Goal: Task Accomplishment & Management: Complete application form

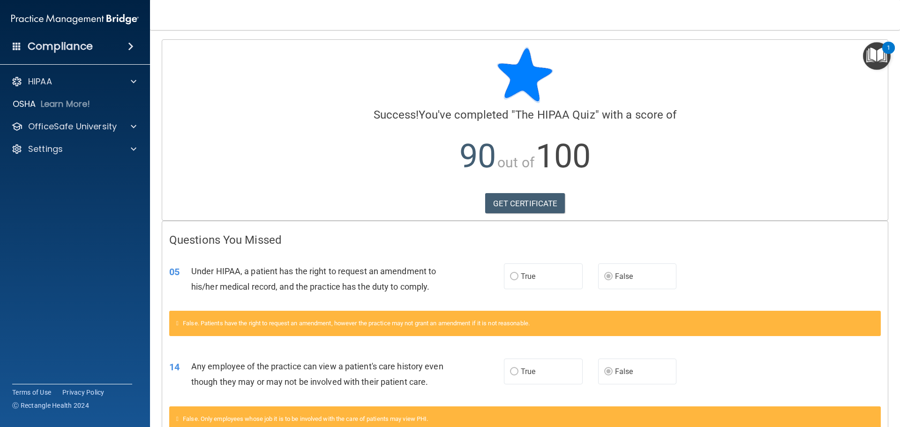
scroll to position [47, 0]
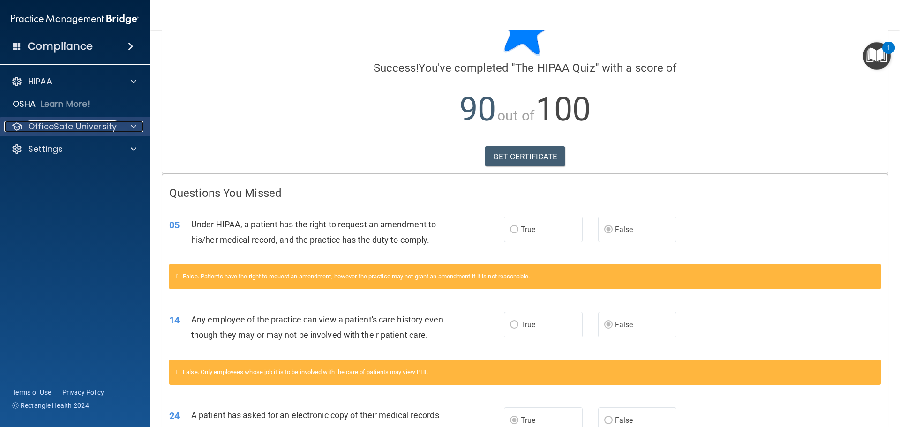
click at [98, 121] on p "OfficeSafe University" at bounding box center [72, 126] width 89 height 11
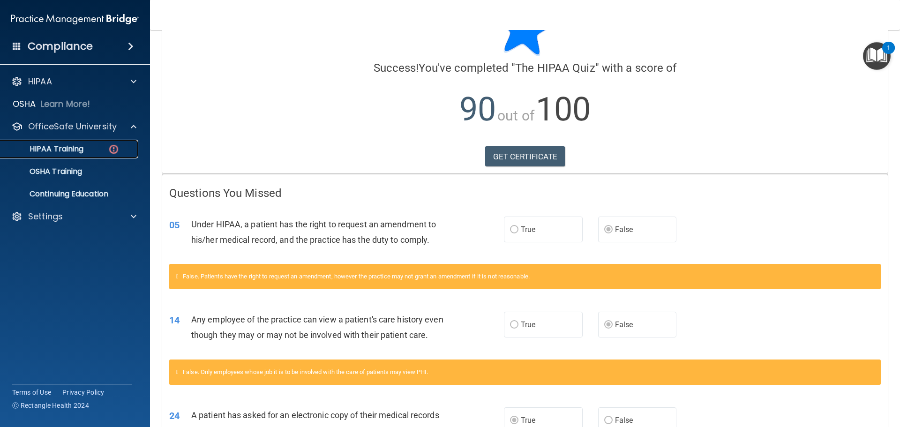
click at [102, 145] on div "HIPAA Training" at bounding box center [70, 148] width 128 height 9
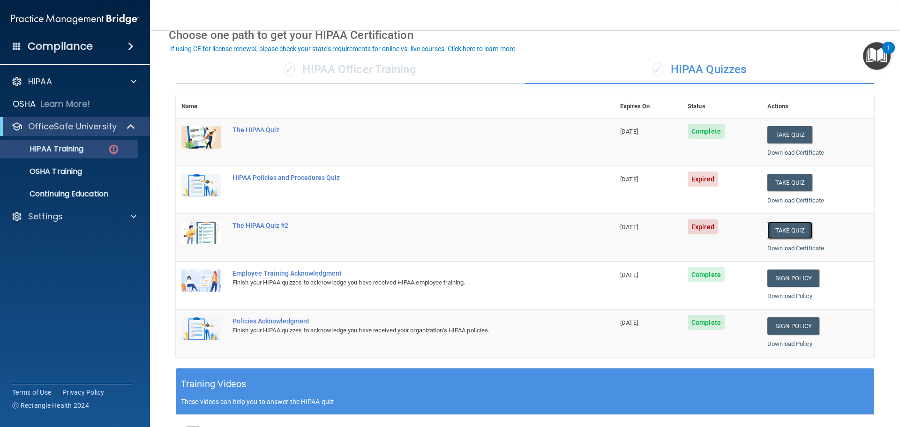
click at [797, 233] on button "Take Quiz" at bounding box center [790, 230] width 45 height 17
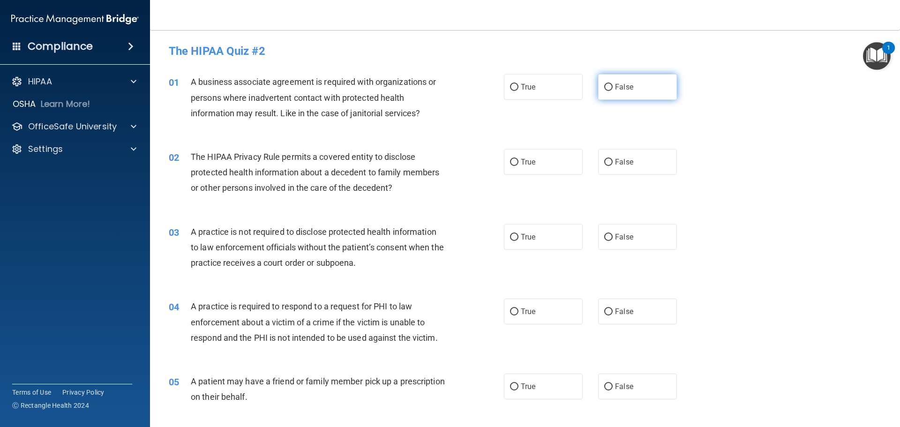
click at [598, 86] on label "False" at bounding box center [637, 87] width 79 height 26
click at [604, 86] on input "False" at bounding box center [608, 87] width 8 height 7
radio input "true"
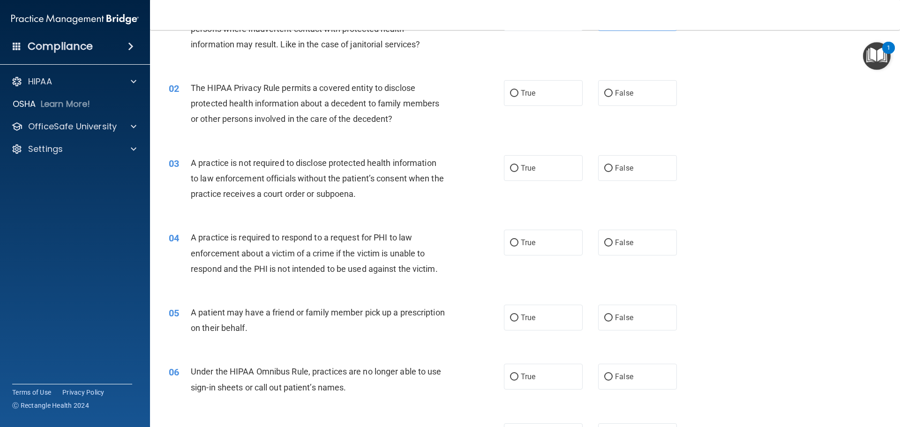
scroll to position [72, 0]
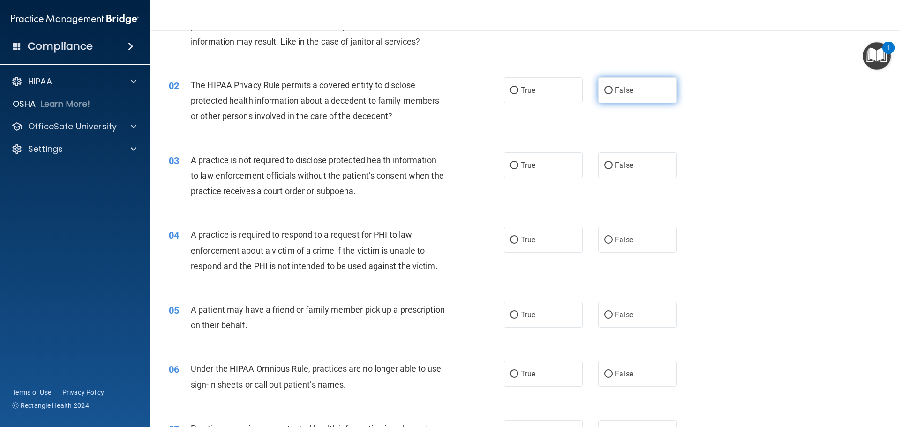
click at [619, 102] on label "False" at bounding box center [637, 90] width 79 height 26
click at [613, 94] on input "False" at bounding box center [608, 90] width 8 height 7
radio input "true"
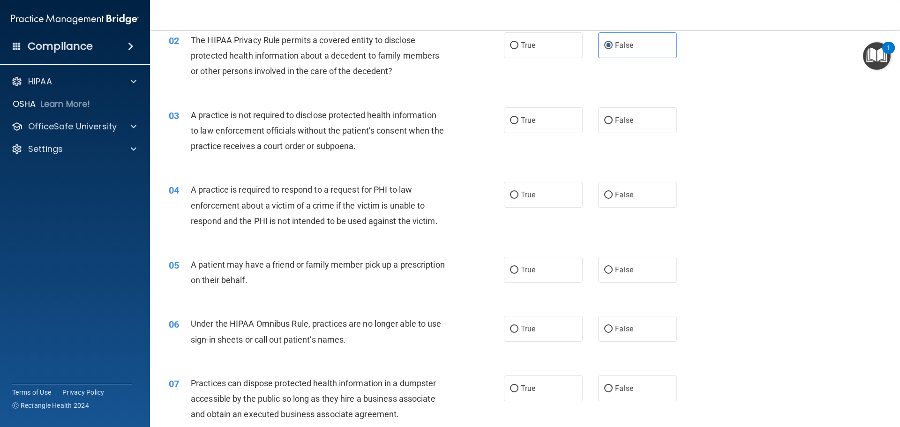
scroll to position [109, 0]
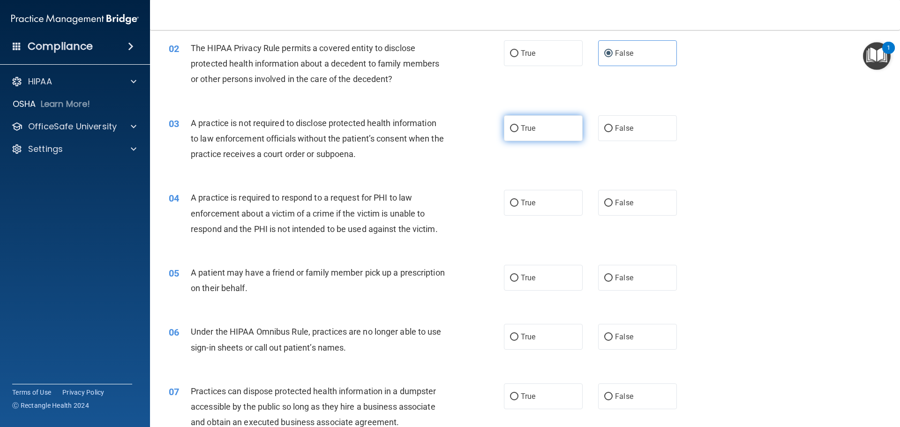
click at [553, 137] on label "True" at bounding box center [543, 128] width 79 height 26
click at [519, 132] on input "True" at bounding box center [514, 128] width 8 height 7
radio input "true"
click at [534, 196] on label "True" at bounding box center [543, 203] width 79 height 26
click at [519, 200] on input "True" at bounding box center [514, 203] width 8 height 7
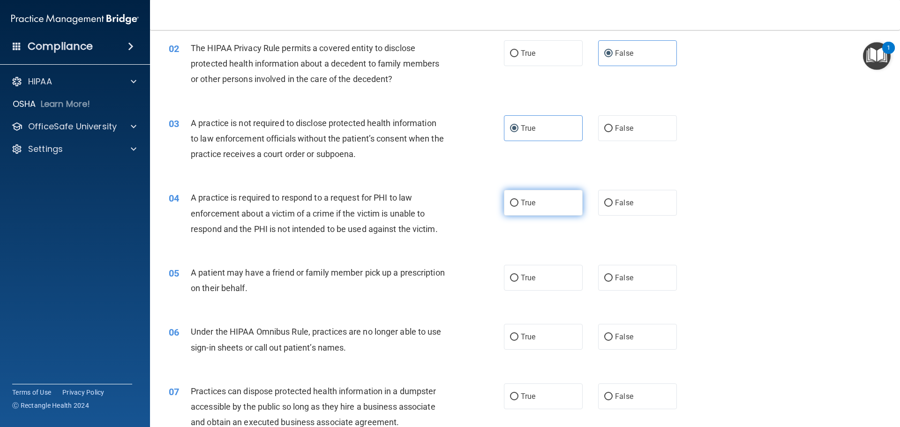
radio input "true"
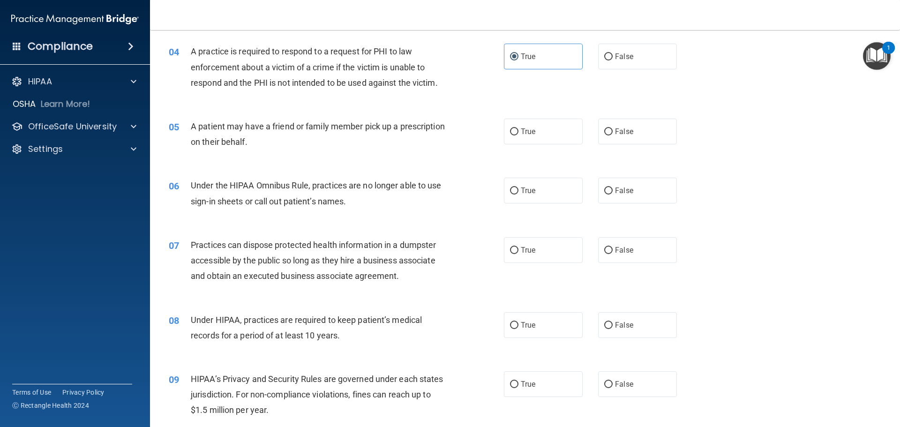
scroll to position [252, 0]
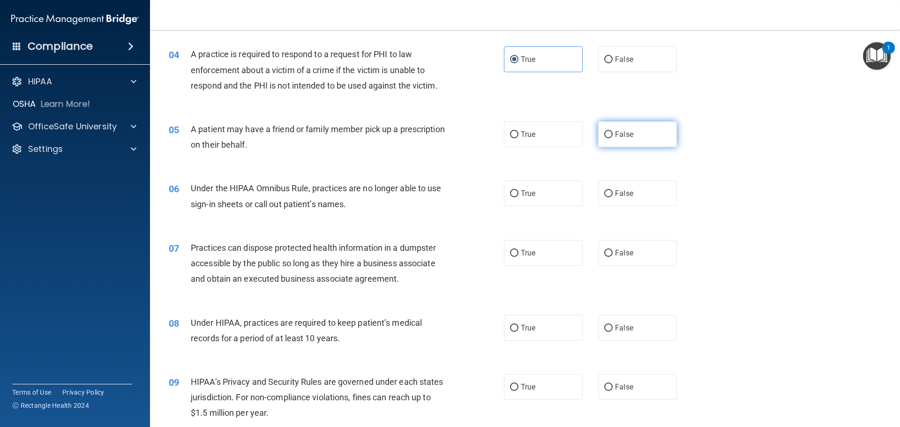
click at [633, 143] on label "False" at bounding box center [637, 134] width 79 height 26
click at [613, 138] on input "False" at bounding box center [608, 134] width 8 height 7
radio input "true"
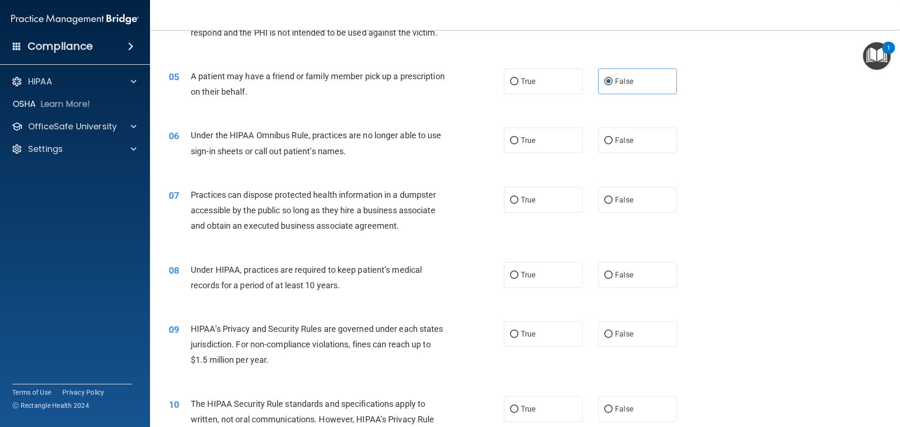
scroll to position [308, 0]
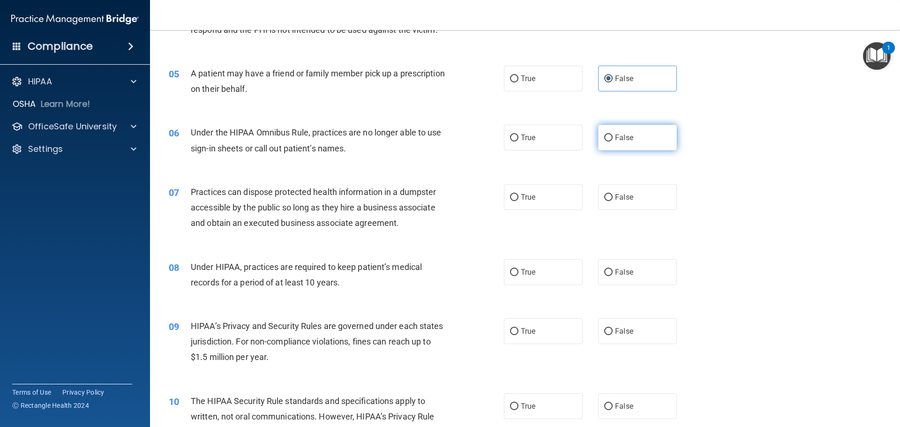
click at [627, 143] on label "False" at bounding box center [637, 138] width 79 height 26
click at [613, 142] on input "False" at bounding box center [608, 138] width 8 height 7
radio input "true"
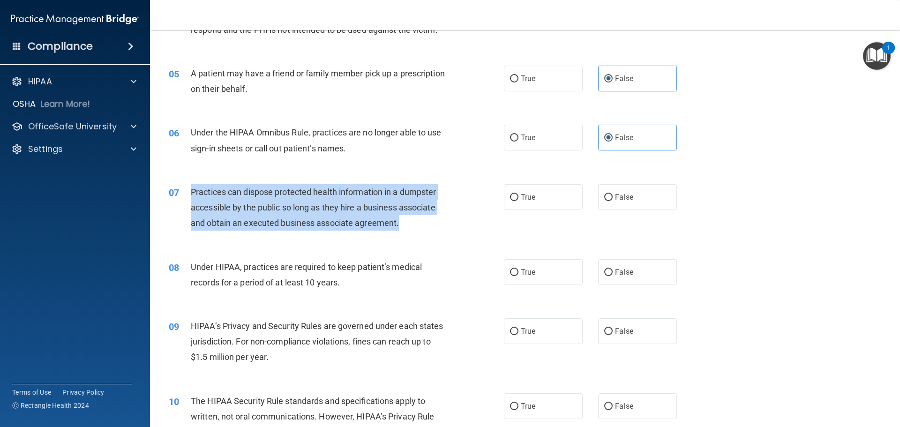
drag, startPoint x: 404, startPoint y: 223, endPoint x: 190, endPoint y: 193, distance: 216.4
click at [190, 193] on div "07 Practices can dispose protected health information in a dumpster accessible …" at bounding box center [336, 210] width 363 height 52
copy div "Practices can dispose protected health information in a dumpster accessible by …"
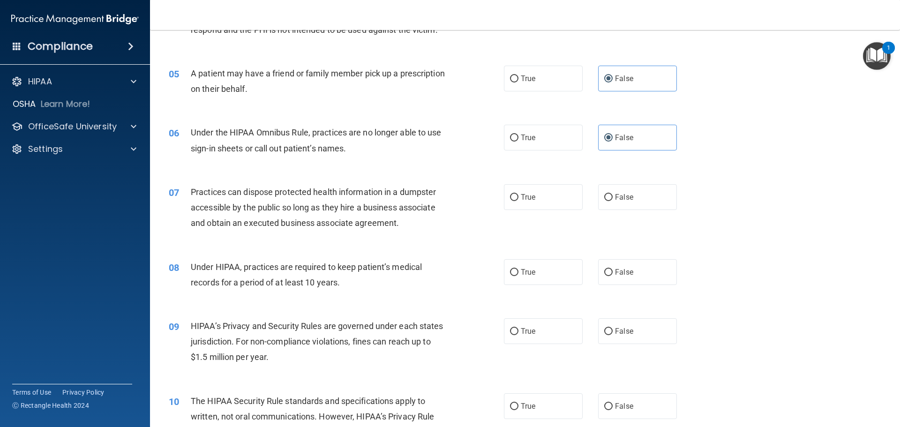
click at [764, 251] on div "08 Under HIPAA, practices are required to keep patient’s medical records for a …" at bounding box center [525, 277] width 727 height 59
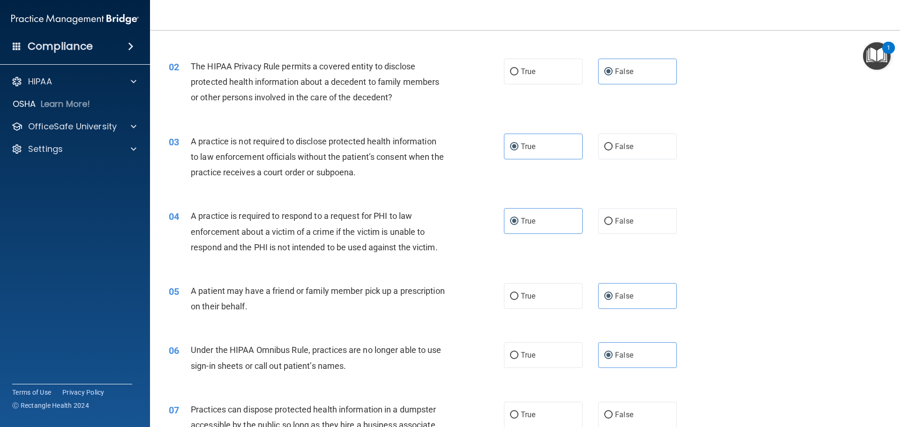
scroll to position [0, 0]
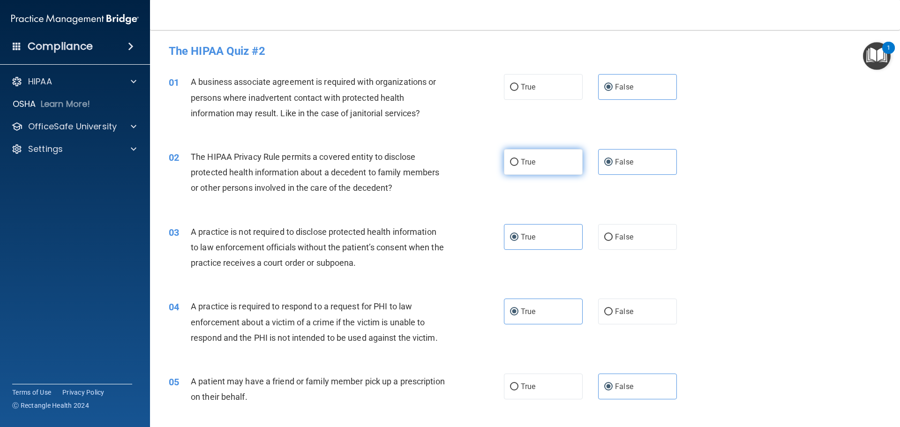
click at [521, 158] on span "True" at bounding box center [528, 162] width 15 height 9
click at [519, 159] on input "True" at bounding box center [514, 162] width 8 height 7
radio input "true"
radio input "false"
click at [629, 241] on label "False" at bounding box center [637, 237] width 79 height 26
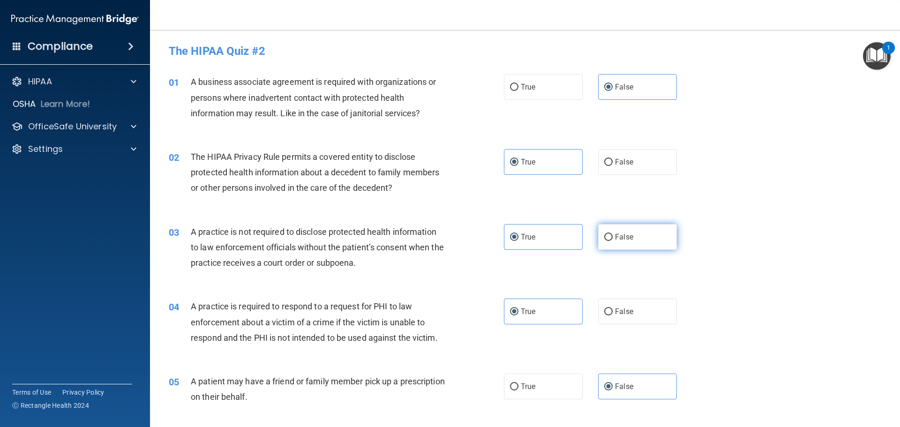
click at [613, 241] on input "False" at bounding box center [608, 237] width 8 height 7
radio input "true"
radio input "false"
click at [546, 381] on label "True" at bounding box center [543, 387] width 79 height 26
click at [519, 384] on input "True" at bounding box center [514, 387] width 8 height 7
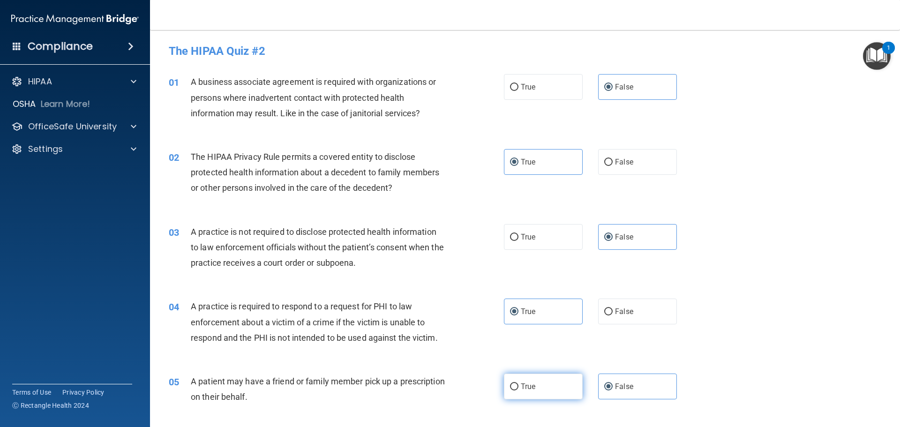
radio input "true"
radio input "false"
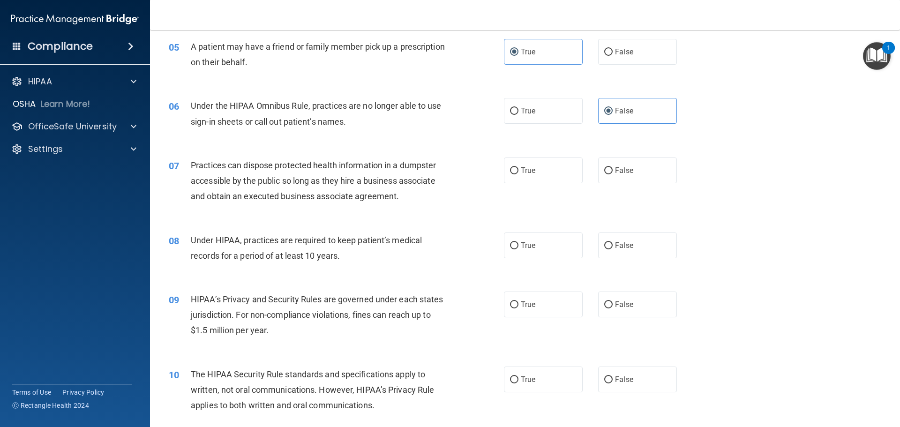
scroll to position [351, 0]
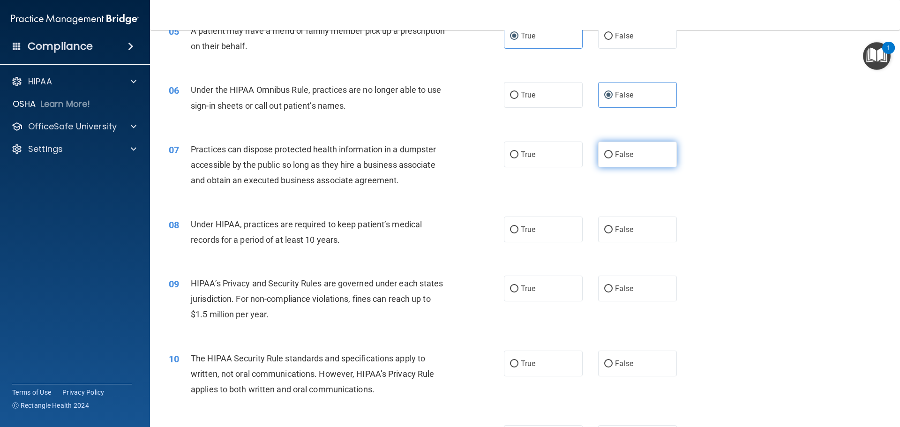
click at [647, 156] on label "False" at bounding box center [637, 155] width 79 height 26
click at [613, 156] on input "False" at bounding box center [608, 154] width 8 height 7
radio input "true"
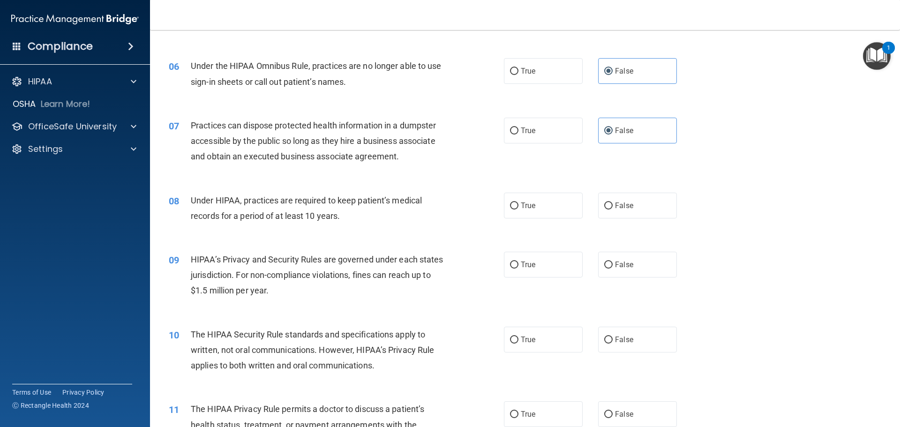
scroll to position [377, 0]
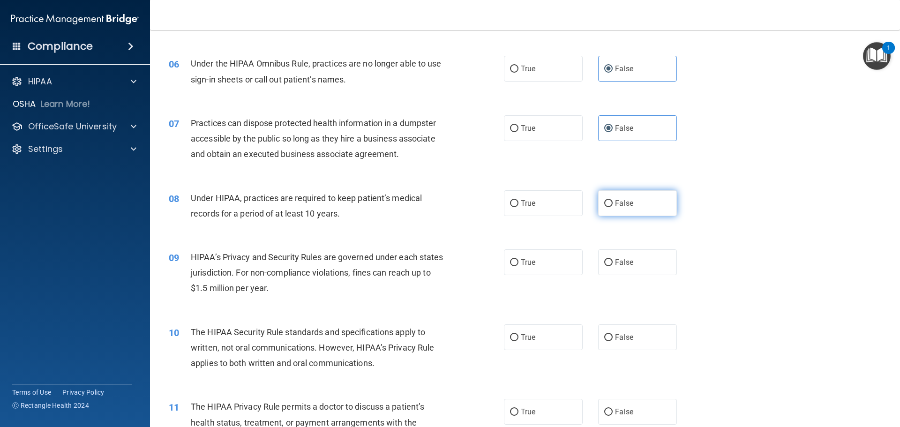
click at [663, 200] on label "False" at bounding box center [637, 203] width 79 height 26
click at [613, 200] on input "False" at bounding box center [608, 203] width 8 height 7
radio input "true"
click at [653, 256] on label "False" at bounding box center [637, 262] width 79 height 26
click at [613, 259] on input "False" at bounding box center [608, 262] width 8 height 7
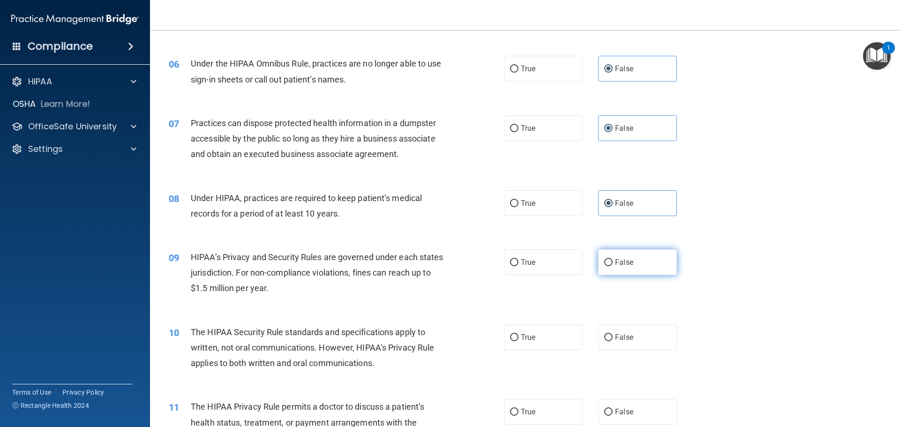
radio input "true"
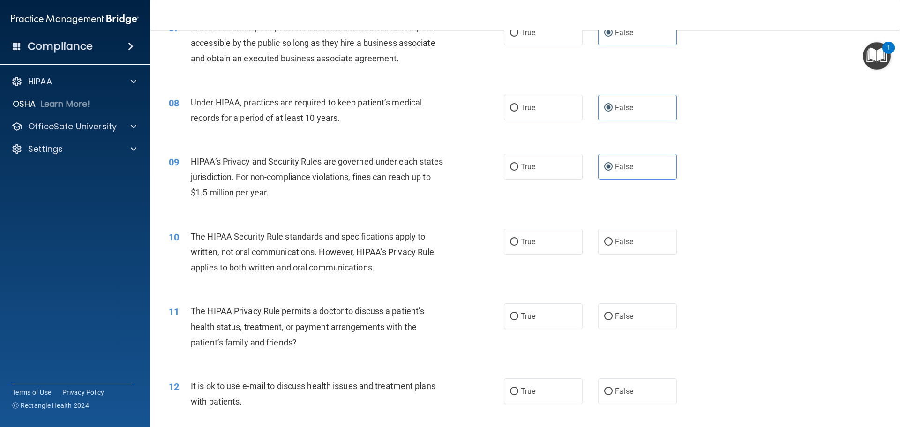
scroll to position [507, 0]
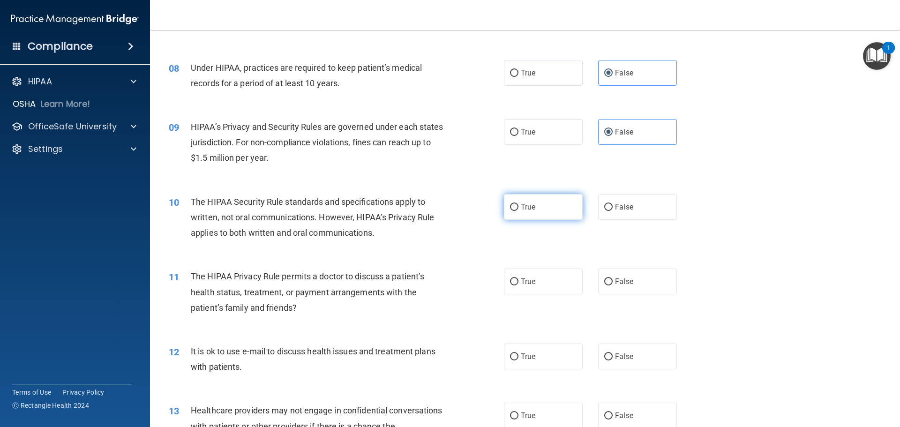
click at [537, 200] on label "True" at bounding box center [543, 207] width 79 height 26
click at [519, 204] on input "True" at bounding box center [514, 207] width 8 height 7
radio input "true"
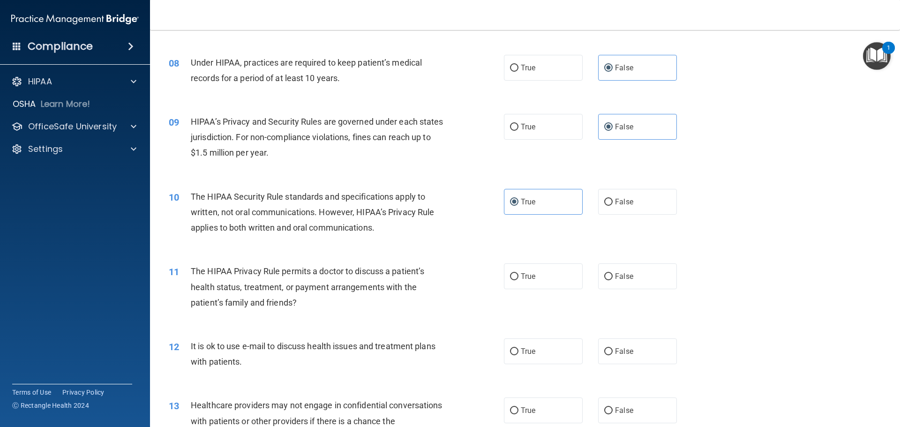
scroll to position [515, 0]
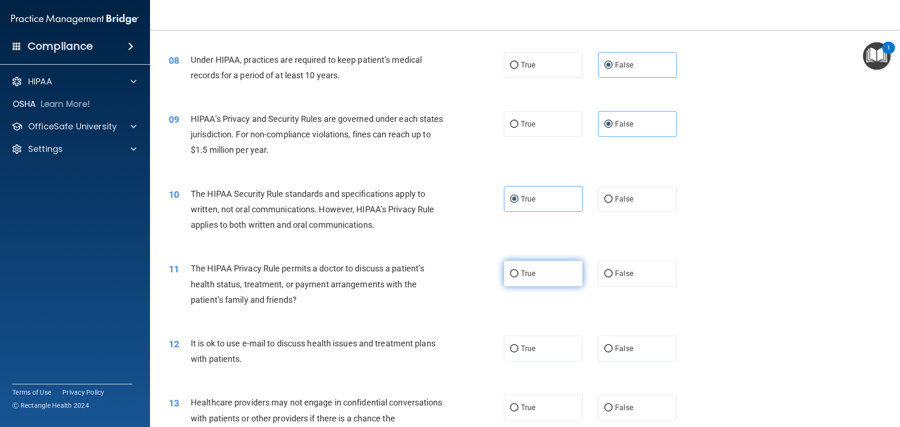
click at [539, 274] on label "True" at bounding box center [543, 274] width 79 height 26
click at [519, 274] on input "True" at bounding box center [514, 274] width 8 height 7
radio input "true"
click at [559, 343] on label "True" at bounding box center [543, 349] width 79 height 26
click at [519, 346] on input "True" at bounding box center [514, 349] width 8 height 7
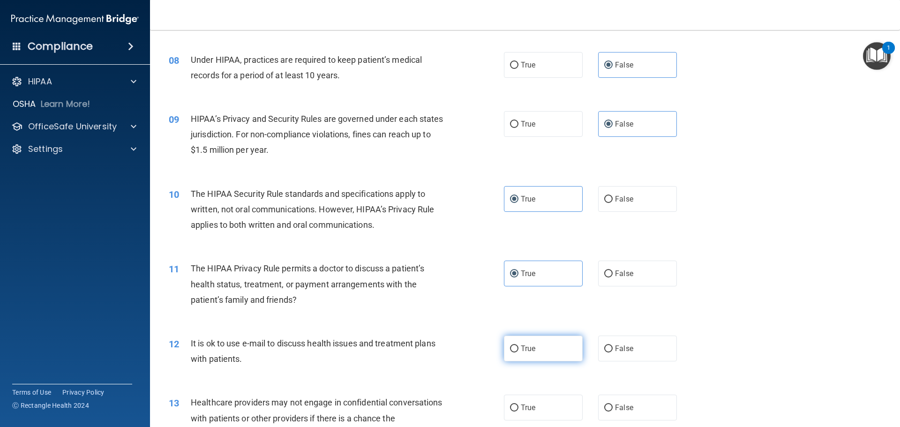
radio input "true"
click at [615, 402] on label "False" at bounding box center [637, 408] width 79 height 26
click at [613, 405] on input "False" at bounding box center [608, 408] width 8 height 7
radio input "true"
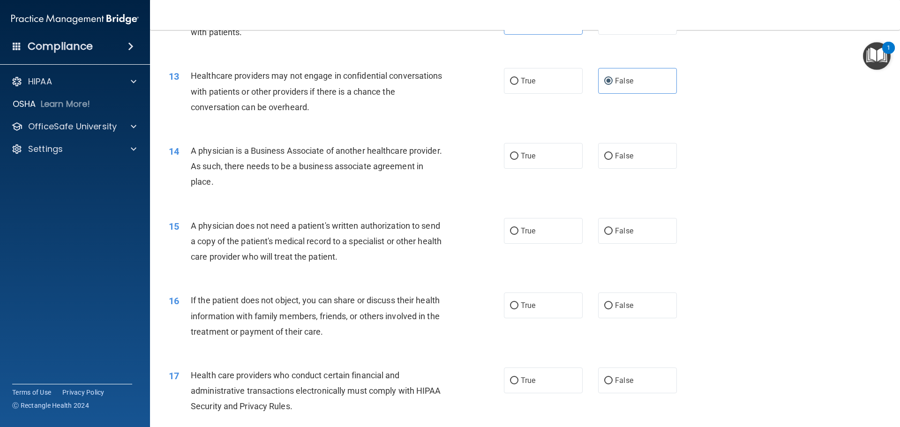
scroll to position [863, 0]
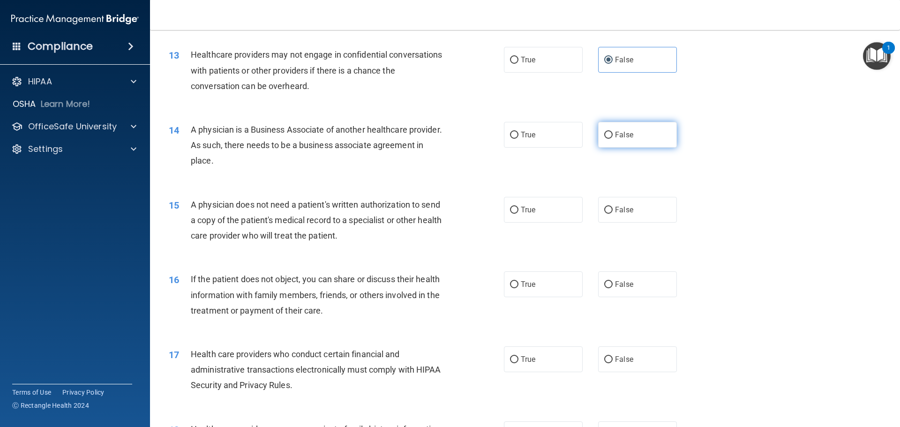
click at [624, 135] on span "False" at bounding box center [624, 134] width 18 height 9
click at [613, 135] on input "False" at bounding box center [608, 135] width 8 height 7
radio input "true"
click at [541, 204] on label "True" at bounding box center [543, 210] width 79 height 26
click at [519, 207] on input "True" at bounding box center [514, 210] width 8 height 7
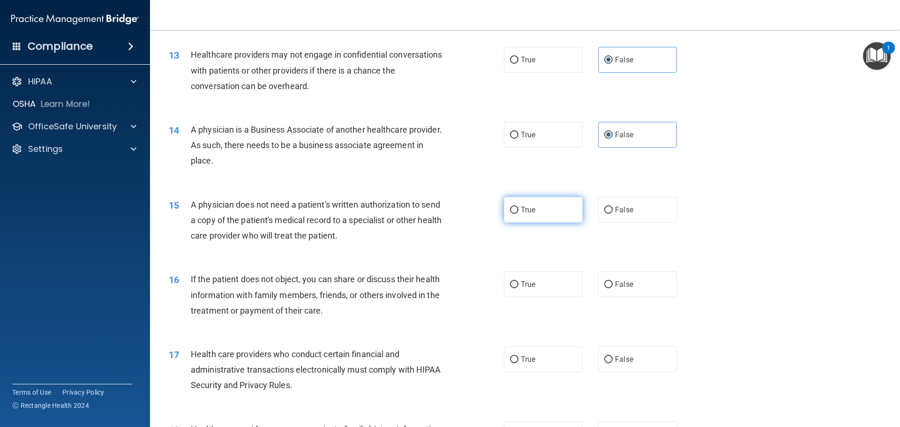
radio input "true"
click at [530, 284] on span "True" at bounding box center [528, 284] width 15 height 9
click at [519, 284] on input "True" at bounding box center [514, 284] width 8 height 7
radio input "true"
click at [527, 351] on label "True" at bounding box center [543, 360] width 79 height 26
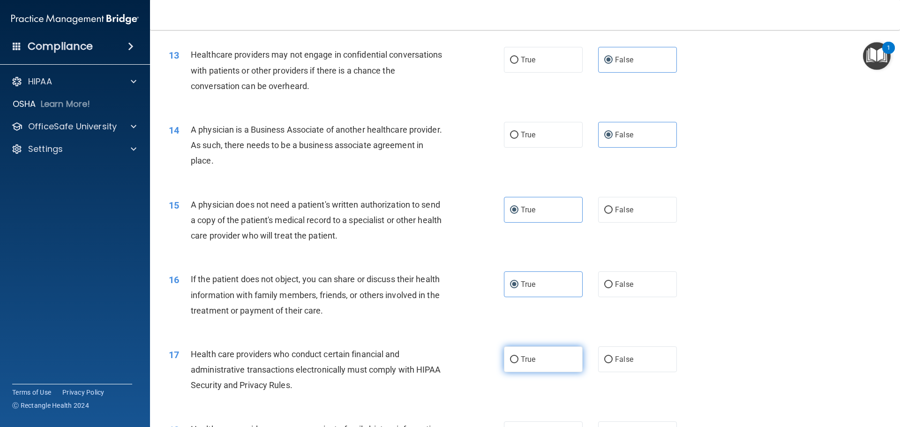
click at [519, 356] on input "True" at bounding box center [514, 359] width 8 height 7
radio input "true"
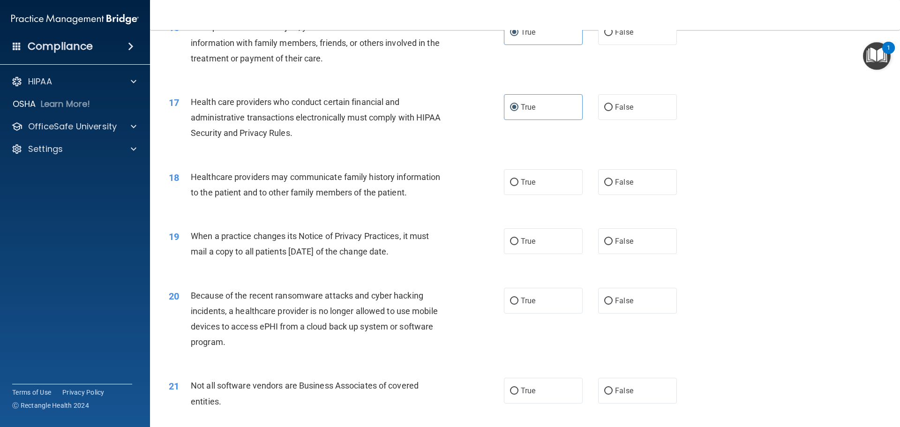
scroll to position [1118, 0]
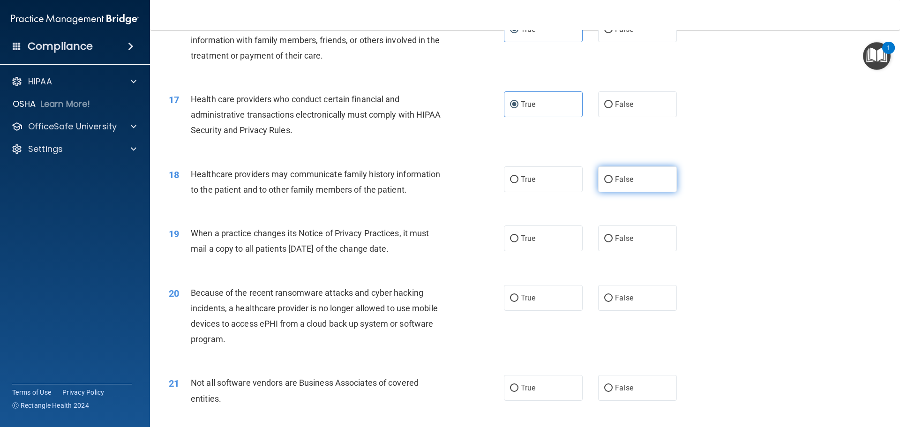
click at [610, 179] on label "False" at bounding box center [637, 179] width 79 height 26
click at [610, 179] on input "False" at bounding box center [608, 179] width 8 height 7
radio input "true"
click at [627, 243] on label "False" at bounding box center [637, 239] width 79 height 26
click at [613, 242] on input "False" at bounding box center [608, 238] width 8 height 7
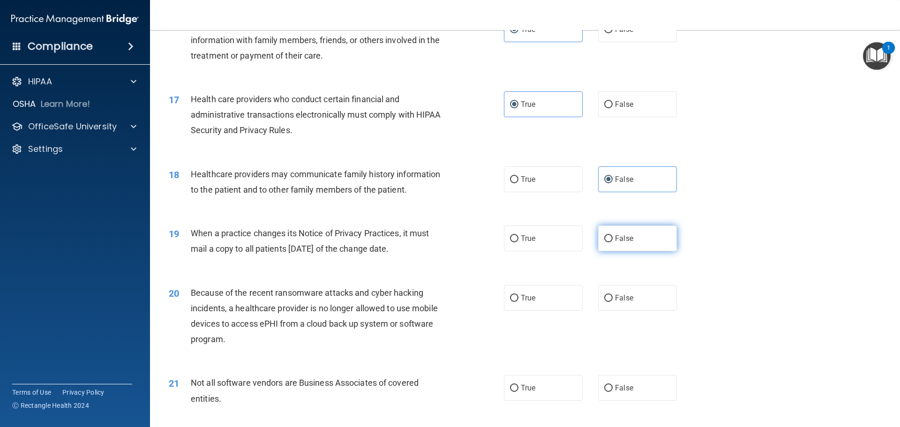
radio input "true"
click at [624, 291] on label "False" at bounding box center [637, 298] width 79 height 26
click at [613, 295] on input "False" at bounding box center [608, 298] width 8 height 7
radio input "true"
click at [504, 388] on label "True" at bounding box center [543, 388] width 79 height 26
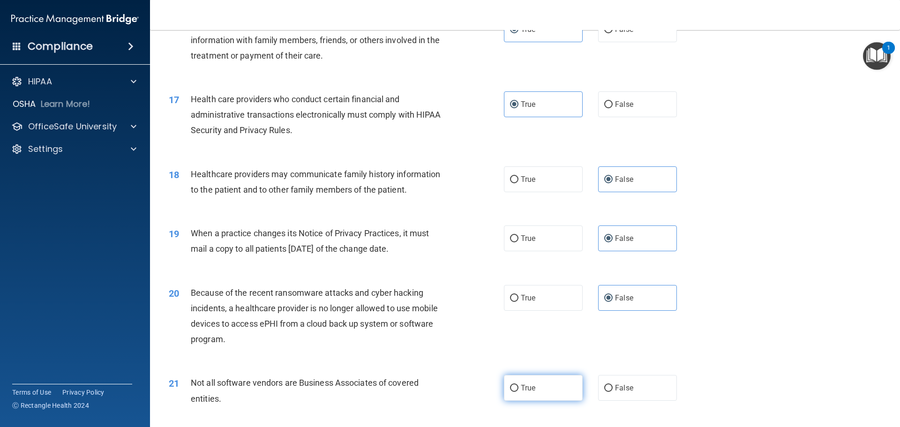
click at [510, 388] on input "True" at bounding box center [514, 388] width 8 height 7
radio input "true"
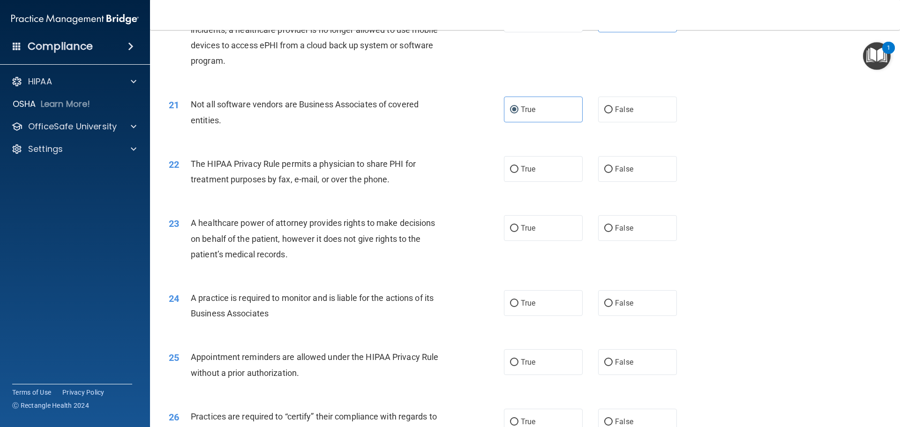
scroll to position [1445, 0]
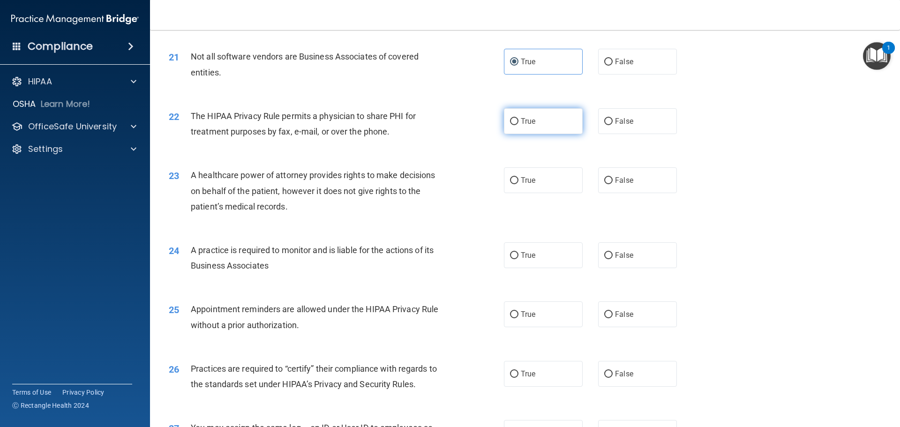
click at [509, 115] on label "True" at bounding box center [543, 121] width 79 height 26
click at [510, 118] on input "True" at bounding box center [514, 121] width 8 height 7
radio input "true"
click at [634, 187] on label "False" at bounding box center [637, 180] width 79 height 26
click at [613, 184] on input "False" at bounding box center [608, 180] width 8 height 7
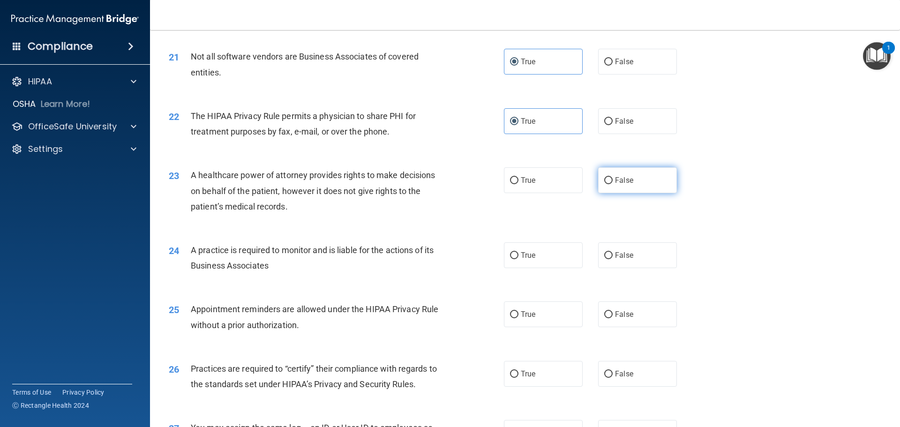
radio input "true"
click at [630, 262] on label "False" at bounding box center [637, 255] width 79 height 26
click at [613, 259] on input "False" at bounding box center [608, 255] width 8 height 7
radio input "true"
click at [528, 315] on span "True" at bounding box center [528, 314] width 15 height 9
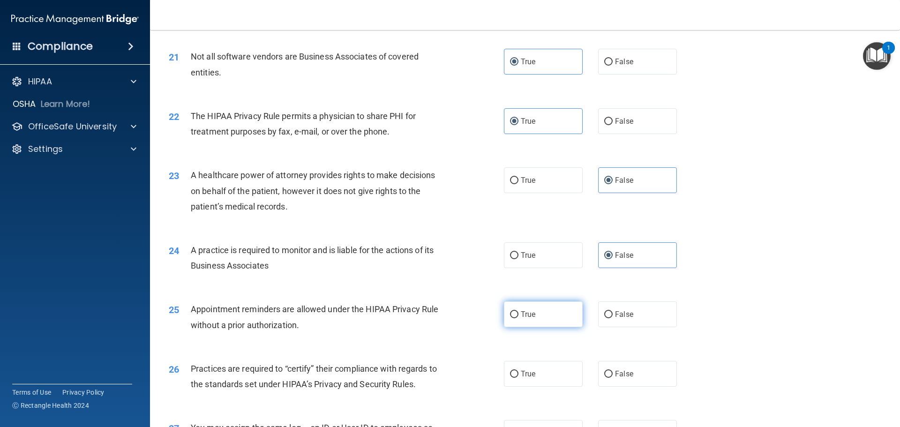
click at [519, 315] on input "True" at bounding box center [514, 314] width 8 height 7
radio input "true"
click at [652, 378] on label "False" at bounding box center [637, 374] width 79 height 26
click at [613, 378] on input "False" at bounding box center [608, 374] width 8 height 7
radio input "true"
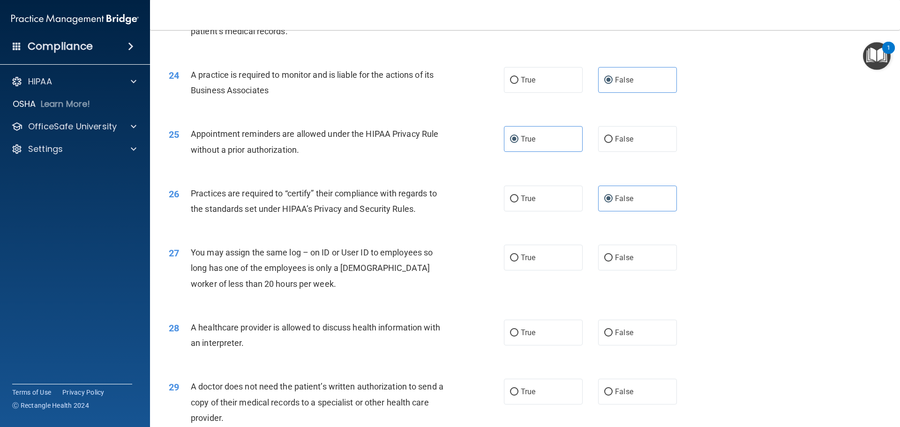
scroll to position [1636, 0]
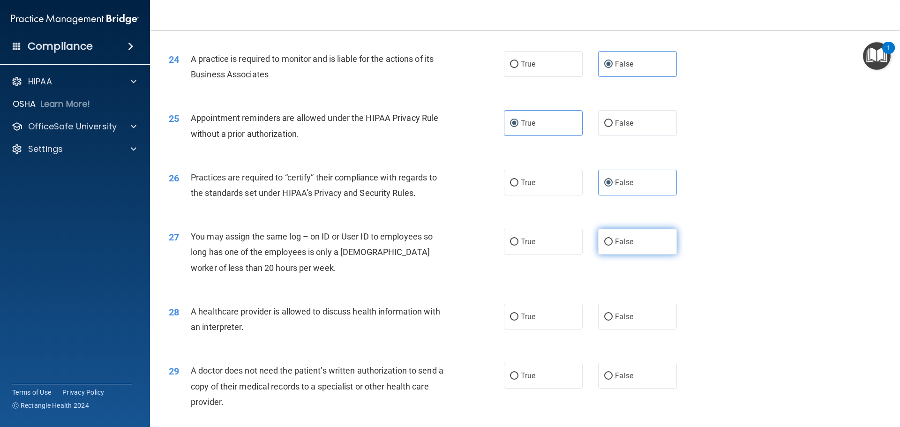
click at [620, 245] on span "False" at bounding box center [624, 241] width 18 height 9
click at [613, 245] on input "False" at bounding box center [608, 242] width 8 height 7
radio input "true"
click at [531, 308] on label "True" at bounding box center [543, 317] width 79 height 26
click at [519, 314] on input "True" at bounding box center [514, 317] width 8 height 7
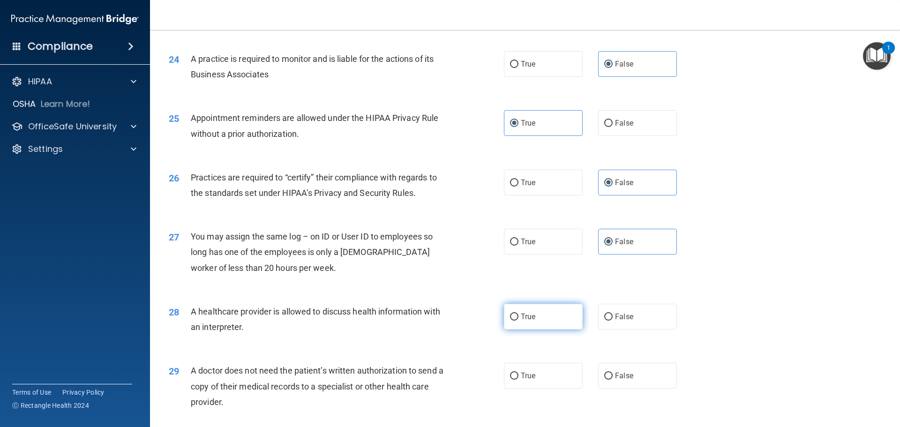
radio input "true"
click at [535, 369] on label "True" at bounding box center [543, 376] width 79 height 26
click at [519, 373] on input "True" at bounding box center [514, 376] width 8 height 7
radio input "true"
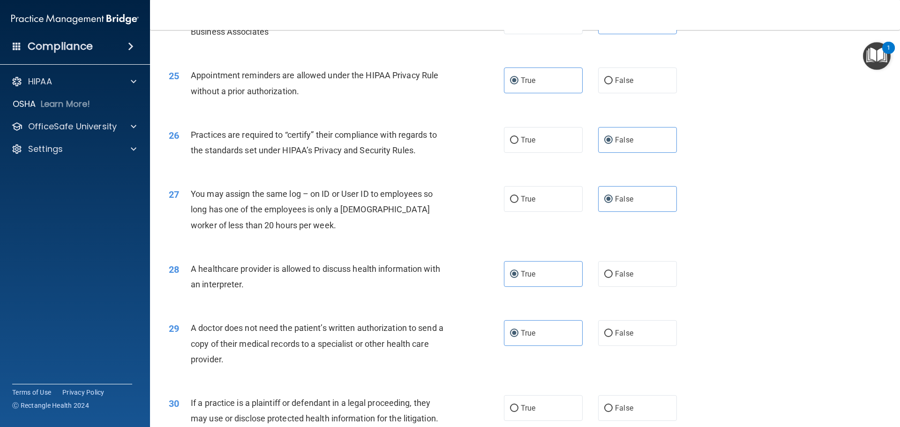
scroll to position [1756, 0]
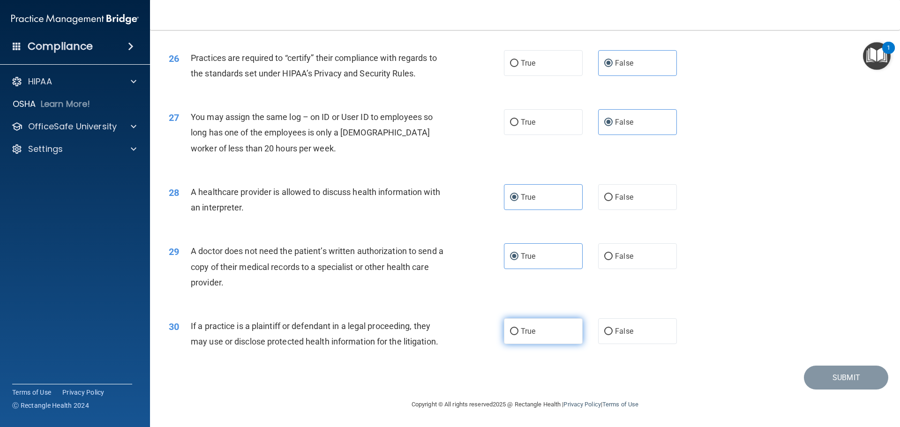
click at [521, 330] on span "True" at bounding box center [528, 331] width 15 height 9
click at [519, 330] on input "True" at bounding box center [514, 331] width 8 height 7
radio input "true"
click at [852, 378] on button "Submit" at bounding box center [846, 378] width 84 height 24
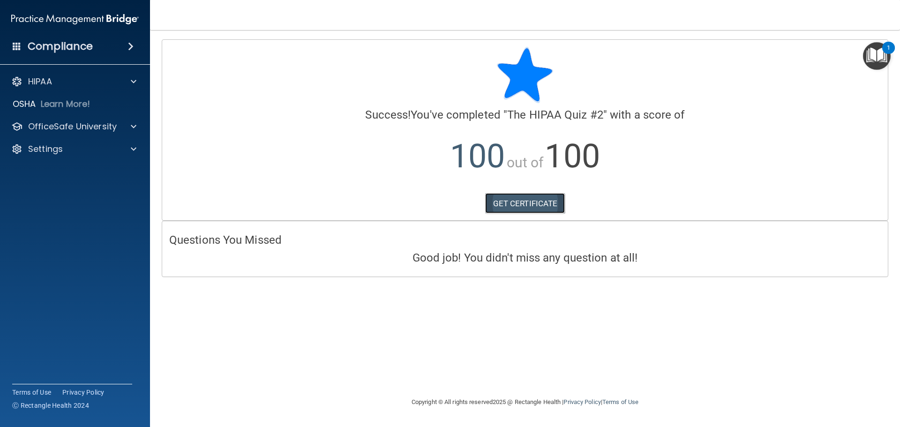
click at [514, 206] on link "GET CERTIFICATE" at bounding box center [525, 203] width 80 height 21
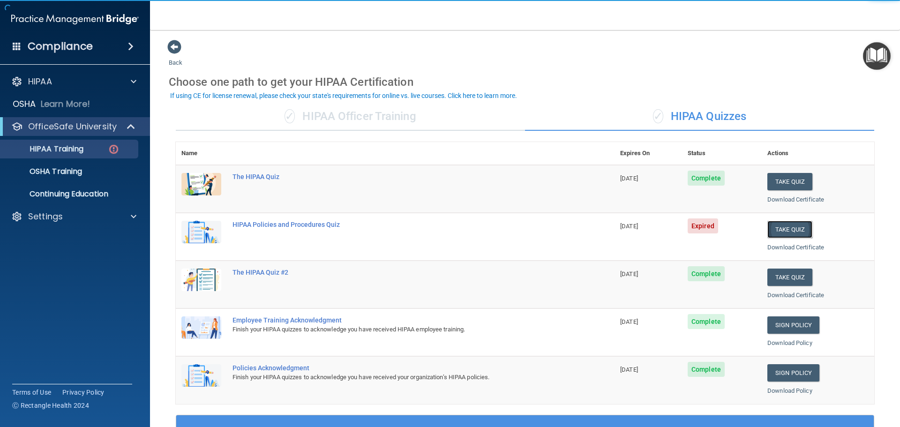
click at [798, 229] on button "Take Quiz" at bounding box center [790, 229] width 45 height 17
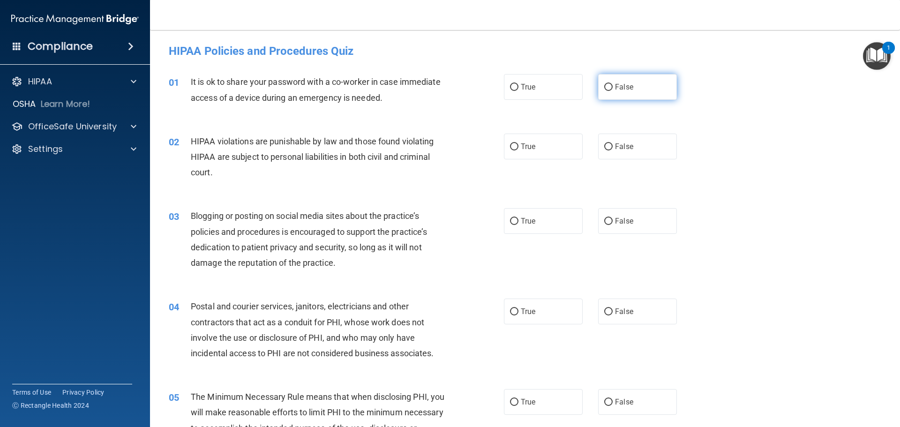
click at [652, 94] on label "False" at bounding box center [637, 87] width 79 height 26
click at [613, 91] on input "False" at bounding box center [608, 87] width 8 height 7
radio input "true"
click at [528, 151] on span "True" at bounding box center [528, 146] width 15 height 9
click at [519, 151] on input "True" at bounding box center [514, 146] width 8 height 7
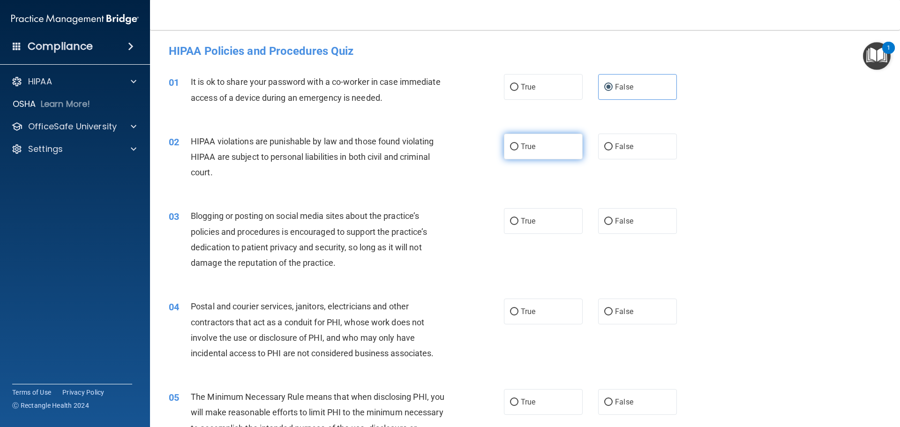
radio input "true"
click at [620, 214] on label "False" at bounding box center [637, 221] width 79 height 26
click at [613, 218] on input "False" at bounding box center [608, 221] width 8 height 7
radio input "true"
click at [545, 318] on label "True" at bounding box center [543, 312] width 79 height 26
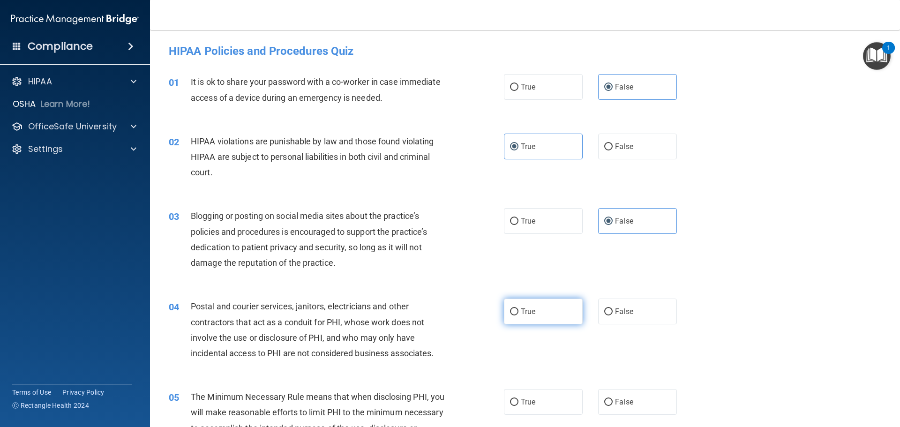
click at [519, 316] on input "True" at bounding box center [514, 312] width 8 height 7
radio input "true"
click at [538, 396] on label "True" at bounding box center [543, 402] width 79 height 26
click at [519, 399] on input "True" at bounding box center [514, 402] width 8 height 7
radio input "true"
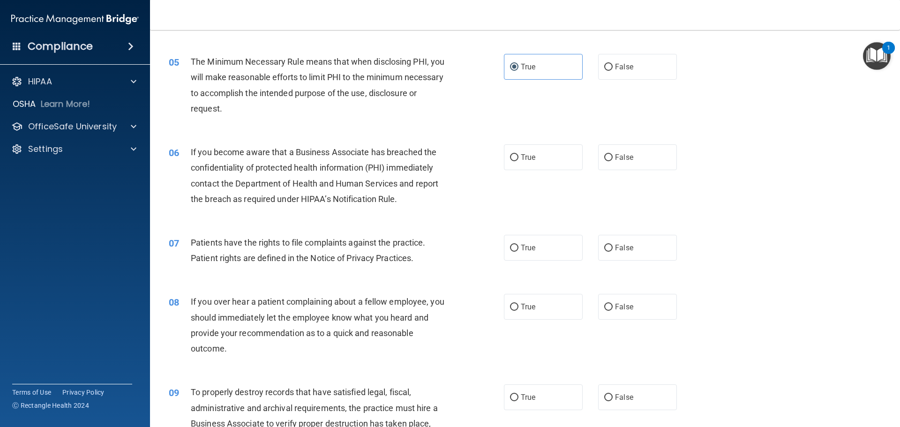
scroll to position [358, 0]
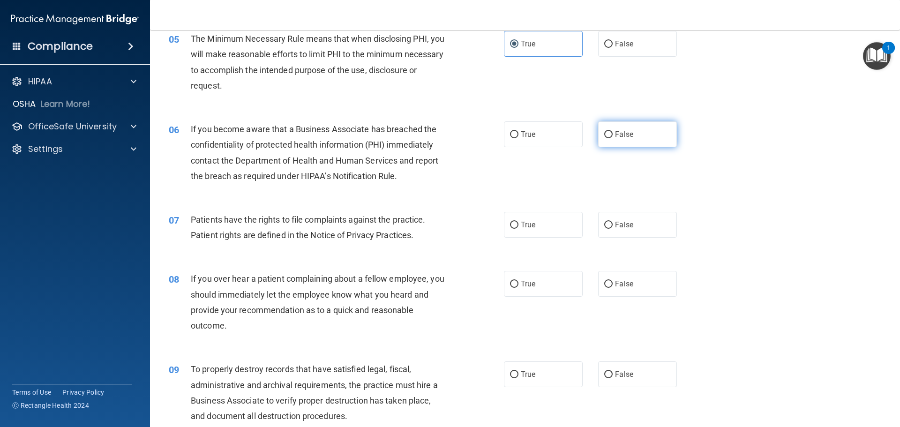
click at [640, 137] on label "False" at bounding box center [637, 134] width 79 height 26
click at [613, 137] on input "False" at bounding box center [608, 134] width 8 height 7
radio input "true"
click at [542, 225] on label "True" at bounding box center [543, 225] width 79 height 26
click at [519, 225] on input "True" at bounding box center [514, 225] width 8 height 7
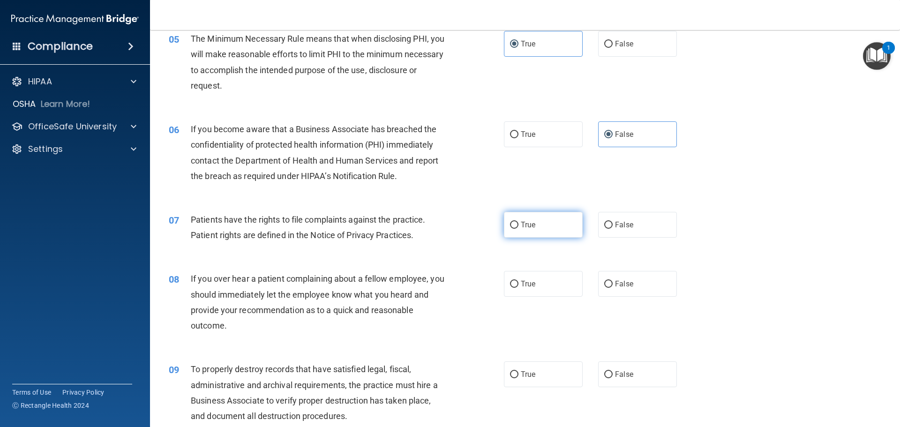
radio input "true"
click at [625, 281] on span "False" at bounding box center [624, 283] width 18 height 9
click at [613, 281] on input "False" at bounding box center [608, 284] width 8 height 7
radio input "true"
click at [615, 377] on span "False" at bounding box center [624, 374] width 18 height 9
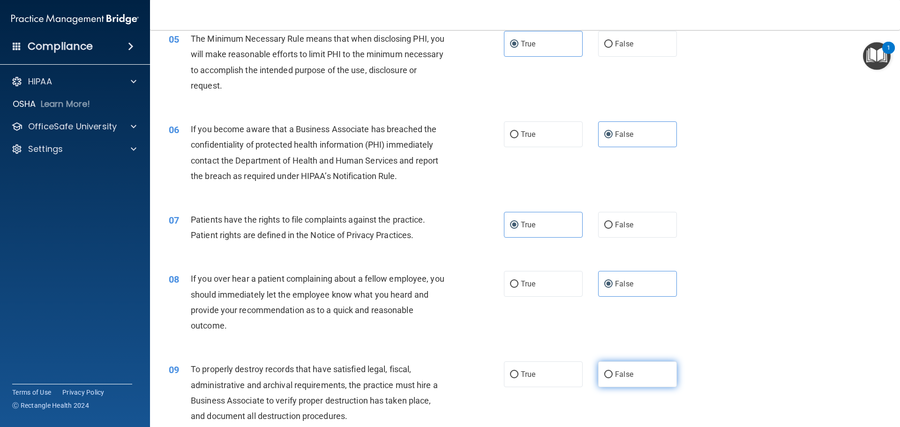
click at [611, 377] on input "False" at bounding box center [608, 374] width 8 height 7
radio input "true"
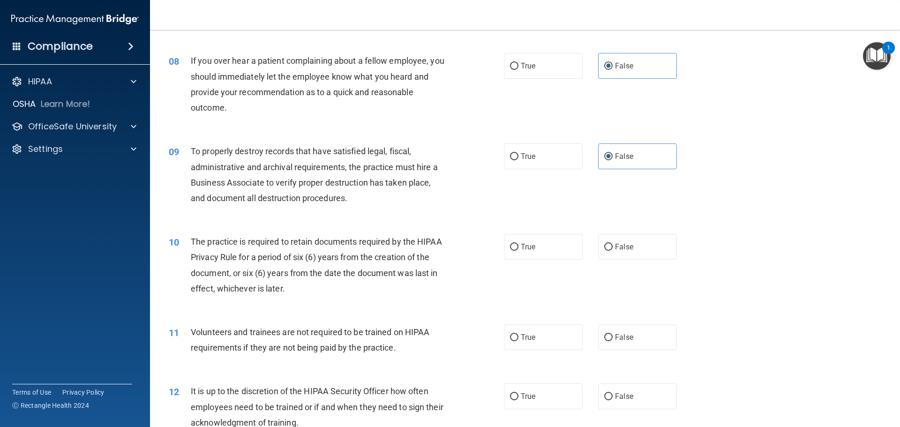
scroll to position [579, 0]
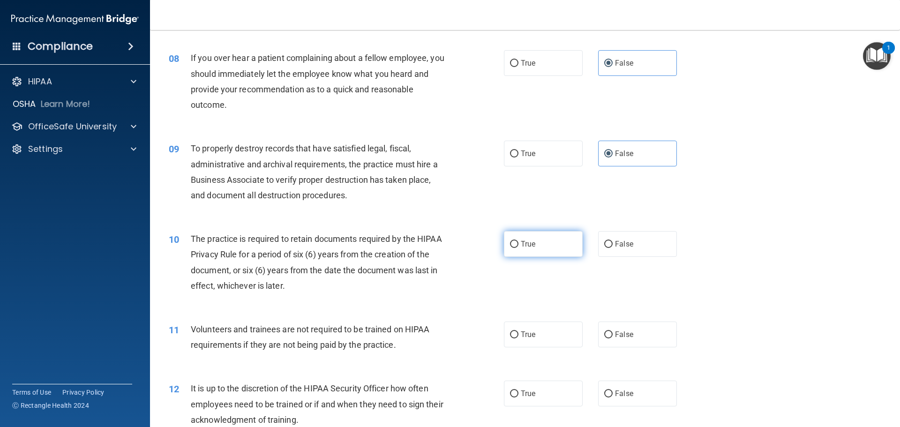
click at [516, 237] on label "True" at bounding box center [543, 244] width 79 height 26
click at [516, 241] on input "True" at bounding box center [514, 244] width 8 height 7
radio input "true"
click at [610, 337] on label "False" at bounding box center [637, 335] width 79 height 26
click at [610, 337] on input "False" at bounding box center [608, 335] width 8 height 7
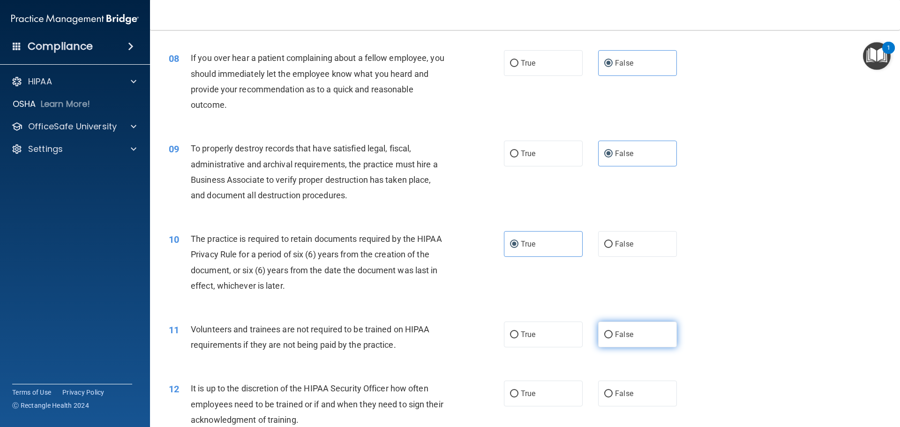
radio input "true"
click at [610, 384] on label "False" at bounding box center [637, 394] width 79 height 26
click at [610, 391] on input "False" at bounding box center [608, 394] width 8 height 7
radio input "true"
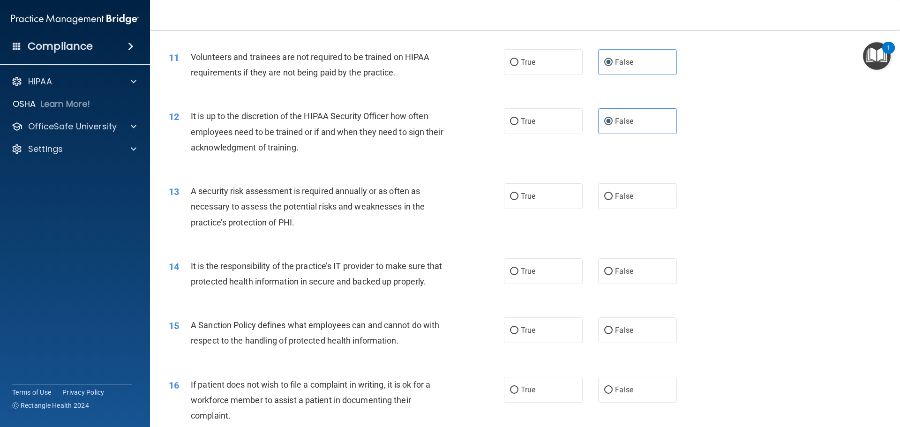
scroll to position [857, 0]
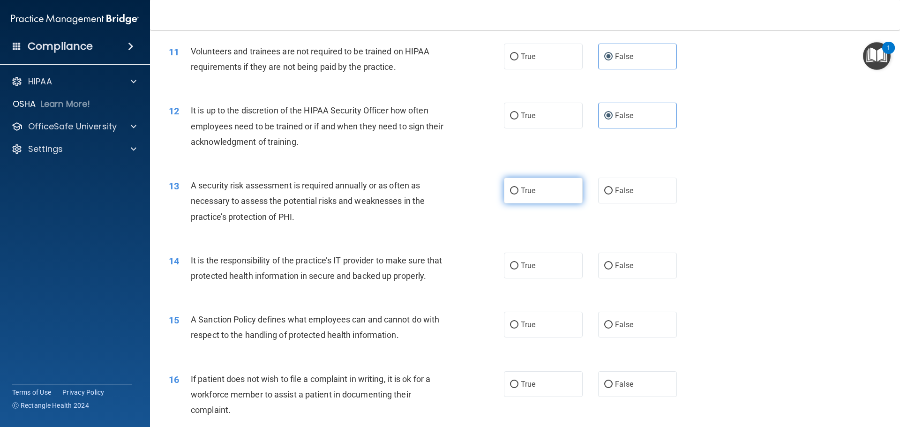
click at [529, 199] on label "True" at bounding box center [543, 191] width 79 height 26
click at [519, 195] on input "True" at bounding box center [514, 191] width 8 height 7
radio input "true"
click at [616, 271] on label "False" at bounding box center [637, 266] width 79 height 26
click at [613, 270] on input "False" at bounding box center [608, 266] width 8 height 7
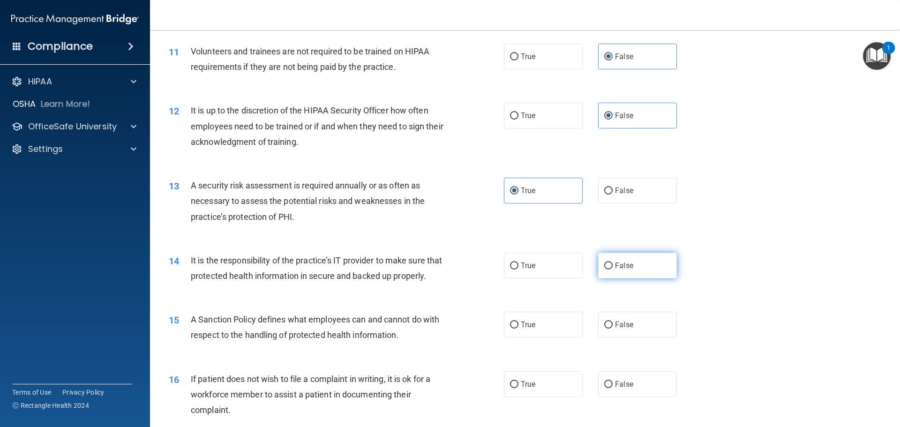
radio input "true"
click at [621, 338] on label "False" at bounding box center [637, 325] width 79 height 26
click at [613, 329] on input "False" at bounding box center [608, 325] width 8 height 7
radio input "true"
click at [546, 397] on label "True" at bounding box center [543, 384] width 79 height 26
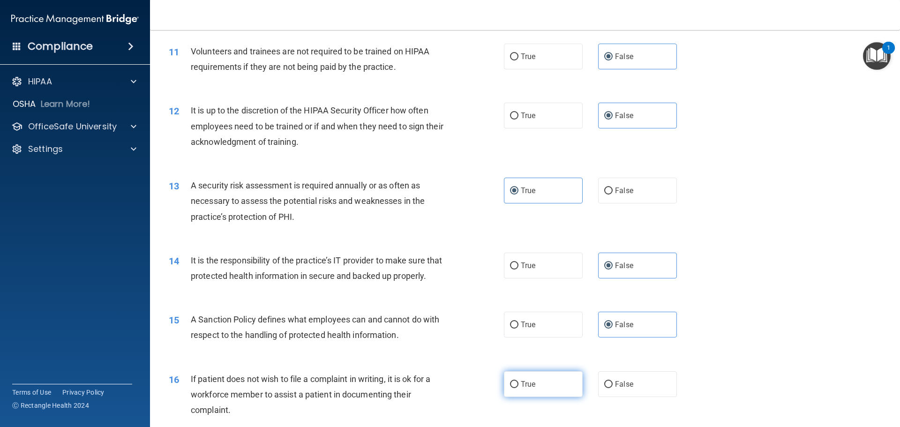
click at [519, 388] on input "True" at bounding box center [514, 384] width 8 height 7
radio input "true"
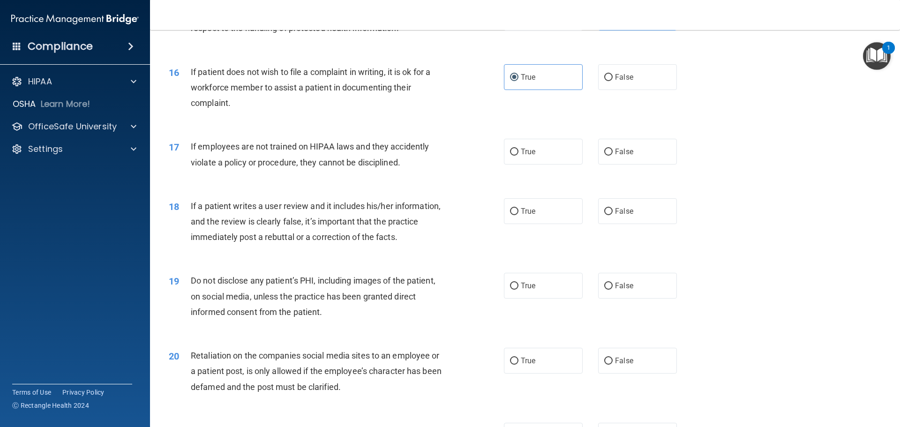
scroll to position [1176, 0]
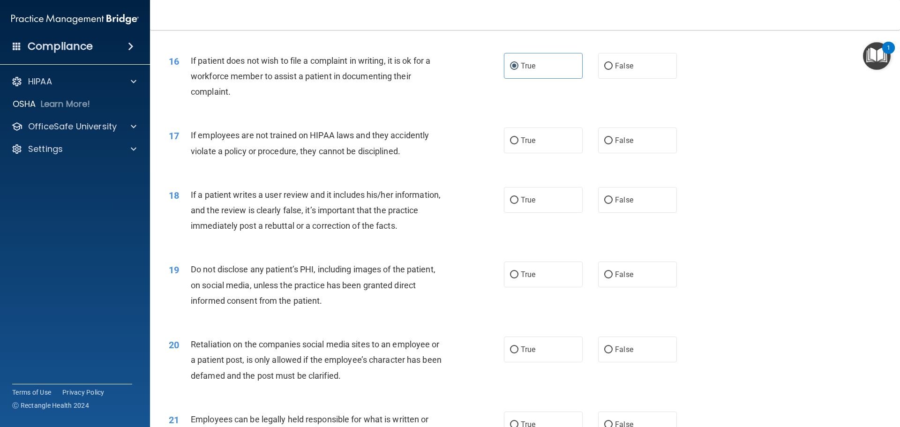
drag, startPoint x: 635, startPoint y: 153, endPoint x: 633, endPoint y: 175, distance: 21.6
click at [634, 153] on label "False" at bounding box center [637, 141] width 79 height 26
click at [613, 144] on input "False" at bounding box center [608, 140] width 8 height 7
radio input "true"
click at [633, 211] on label "False" at bounding box center [637, 200] width 79 height 26
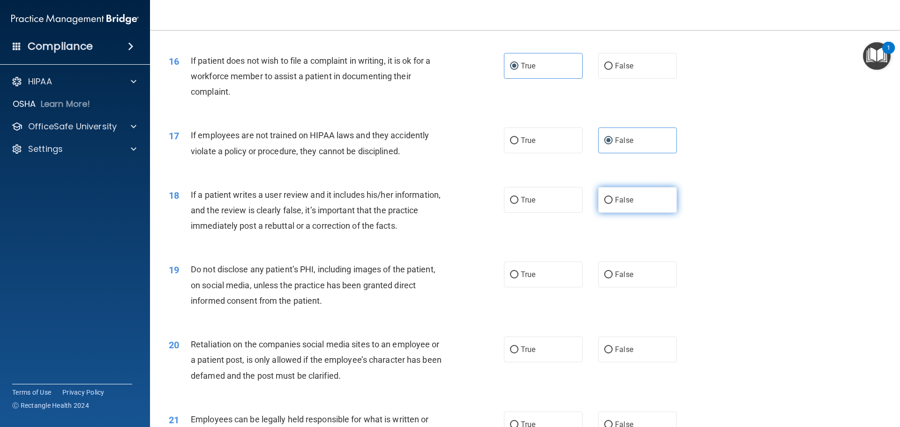
click at [613, 204] on input "False" at bounding box center [608, 200] width 8 height 7
radio input "true"
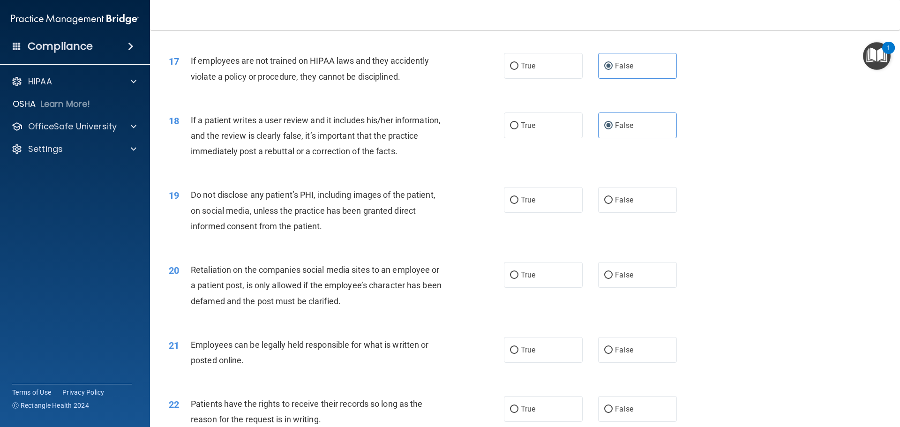
scroll to position [1259, 0]
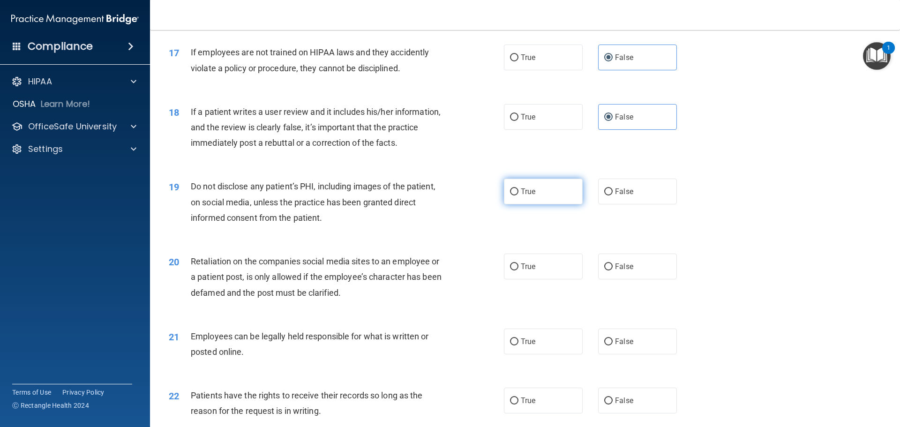
click at [569, 204] on label "True" at bounding box center [543, 192] width 79 height 26
click at [519, 196] on input "True" at bounding box center [514, 191] width 8 height 7
radio input "true"
click at [615, 271] on span "False" at bounding box center [624, 266] width 18 height 9
click at [612, 271] on input "False" at bounding box center [608, 267] width 8 height 7
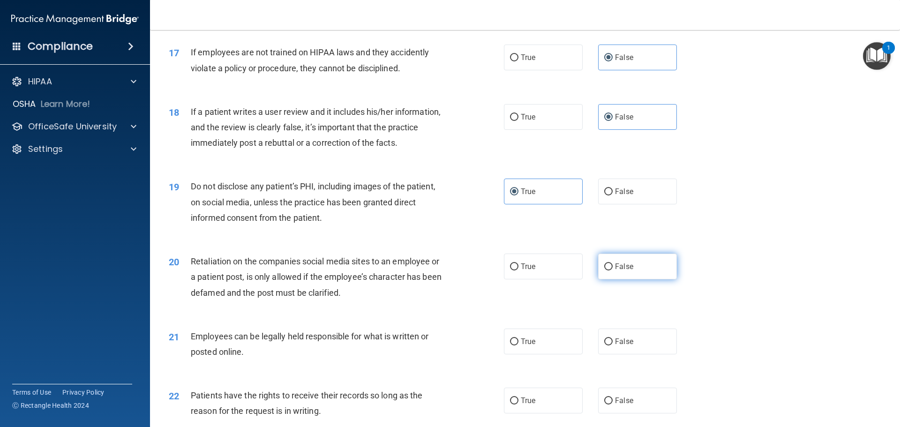
radio input "true"
click at [543, 353] on label "True" at bounding box center [543, 342] width 79 height 26
click at [519, 346] on input "True" at bounding box center [514, 342] width 8 height 7
radio input "true"
click at [632, 414] on label "False" at bounding box center [637, 401] width 79 height 26
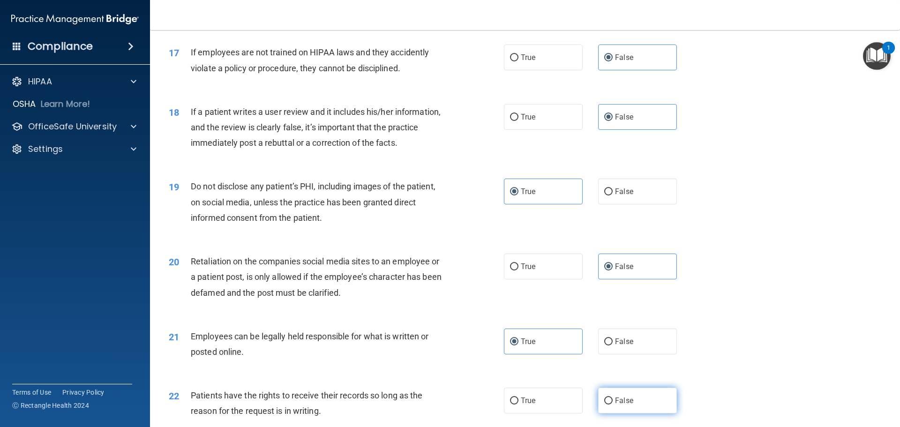
click at [613, 405] on input "False" at bounding box center [608, 401] width 8 height 7
radio input "true"
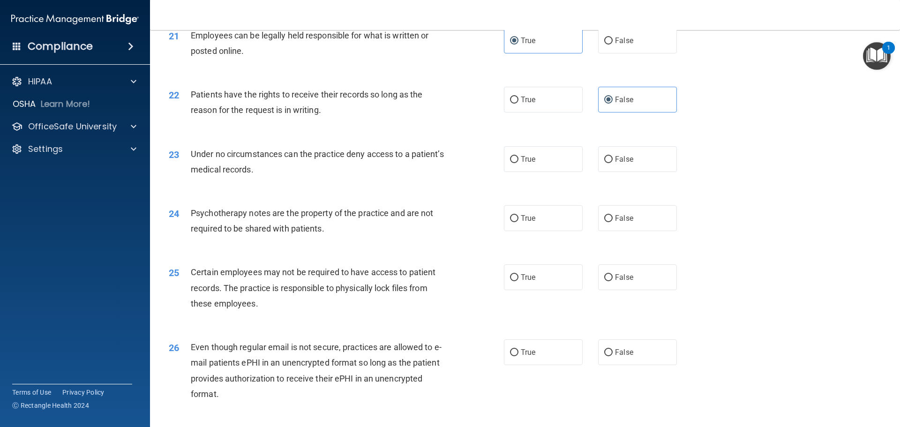
scroll to position [1566, 0]
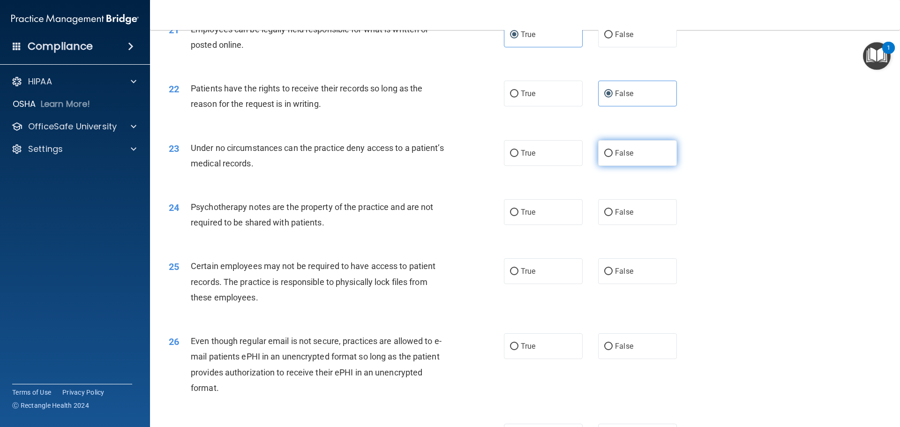
click at [618, 158] on span "False" at bounding box center [624, 153] width 18 height 9
click at [613, 157] on input "False" at bounding box center [608, 153] width 8 height 7
radio input "true"
click at [541, 225] on label "True" at bounding box center [543, 212] width 79 height 26
click at [519, 216] on input "True" at bounding box center [514, 212] width 8 height 7
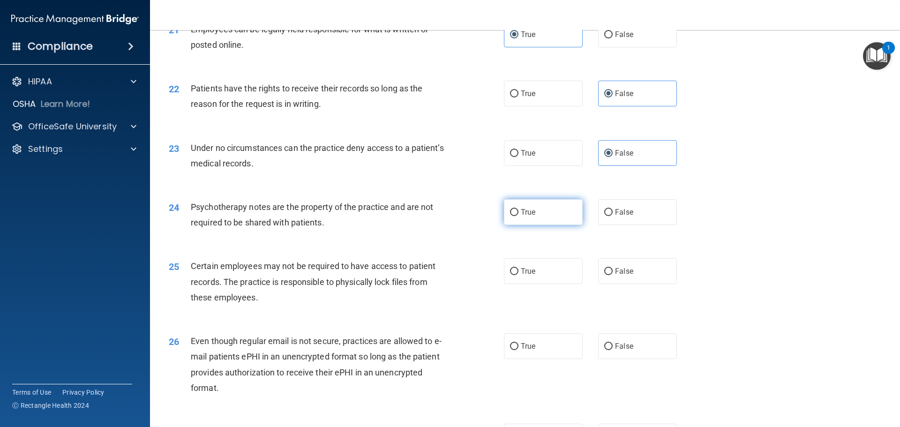
radio input "true"
click at [543, 284] on label "True" at bounding box center [543, 271] width 79 height 26
click at [519, 275] on input "True" at bounding box center [514, 271] width 8 height 7
radio input "true"
click at [547, 359] on label "True" at bounding box center [543, 346] width 79 height 26
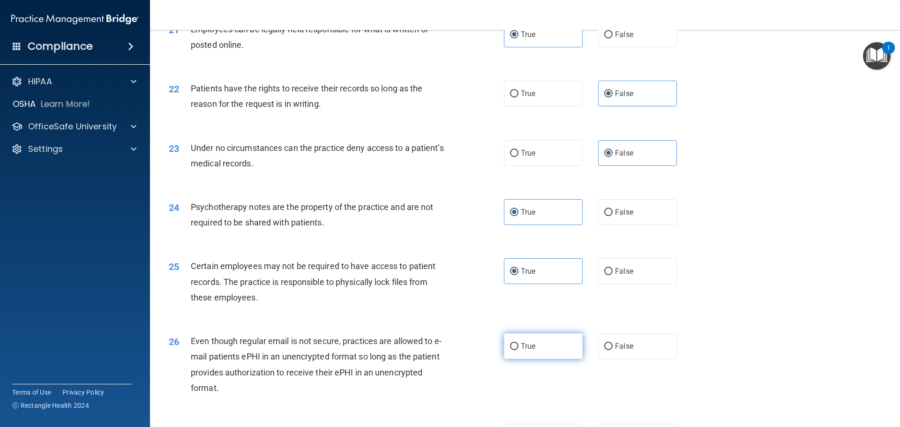
click at [519, 350] on input "True" at bounding box center [514, 346] width 8 height 7
radio input "true"
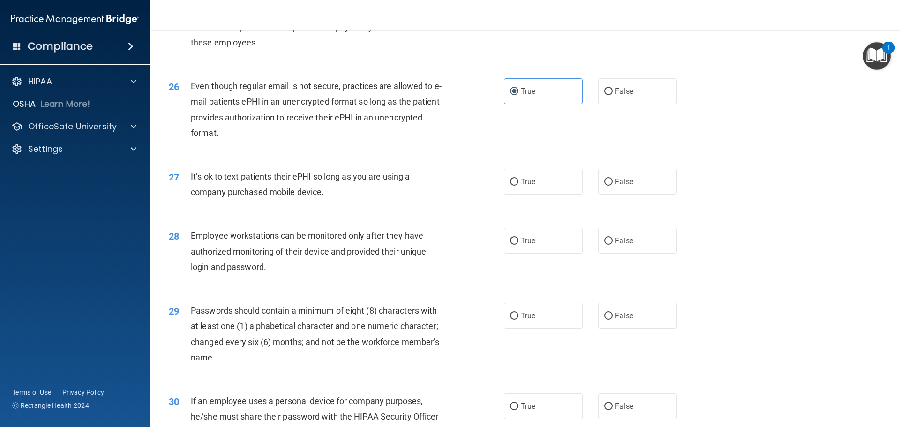
scroll to position [1829, 0]
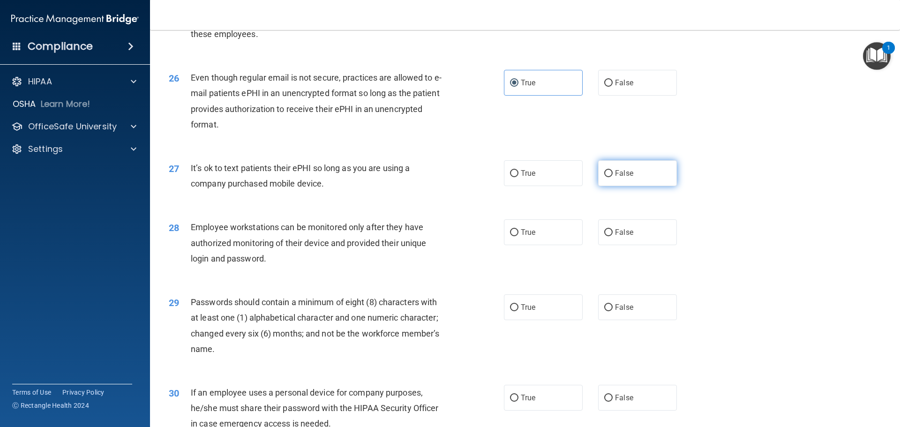
click at [627, 182] on label "False" at bounding box center [637, 173] width 79 height 26
click at [613, 177] on input "False" at bounding box center [608, 173] width 8 height 7
radio input "true"
click at [628, 237] on span "False" at bounding box center [624, 232] width 18 height 9
click at [613, 236] on input "False" at bounding box center [608, 232] width 8 height 7
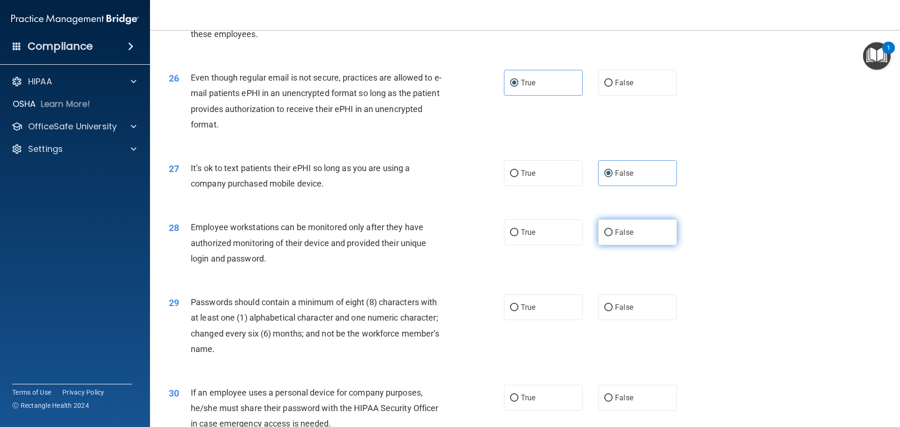
radio input "true"
click at [544, 319] on label "True" at bounding box center [543, 307] width 79 height 26
click at [519, 311] on input "True" at bounding box center [514, 307] width 8 height 7
radio input "true"
click at [612, 405] on label "False" at bounding box center [637, 398] width 79 height 26
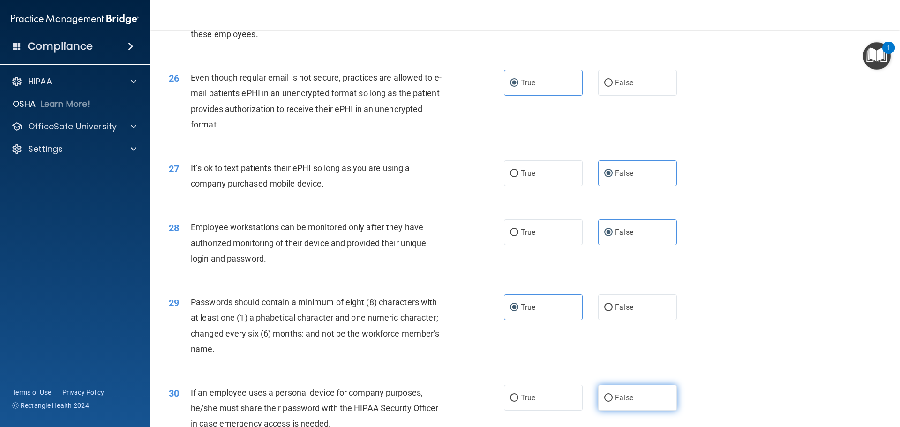
click at [612, 402] on input "False" at bounding box center [608, 398] width 8 height 7
radio input "true"
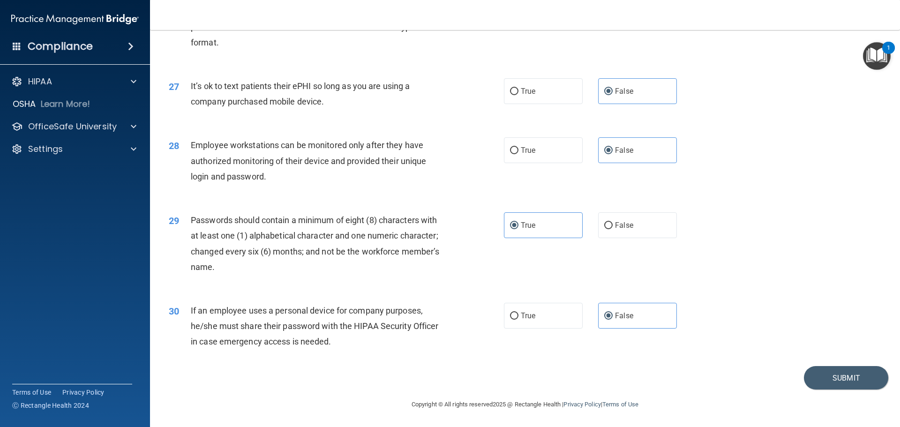
scroll to position [1927, 0]
click at [810, 381] on button "Submit" at bounding box center [846, 378] width 84 height 24
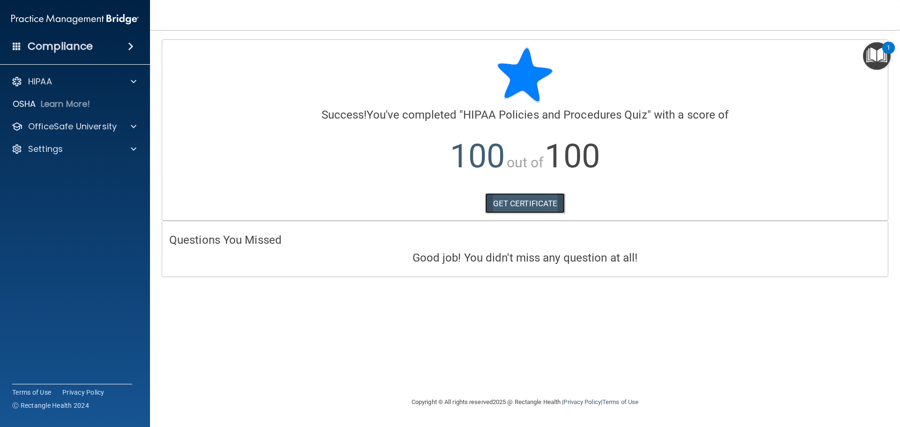
click at [502, 205] on link "GET CERTIFICATE" at bounding box center [525, 203] width 80 height 21
